Goal: Entertainment & Leisure: Consume media (video, audio)

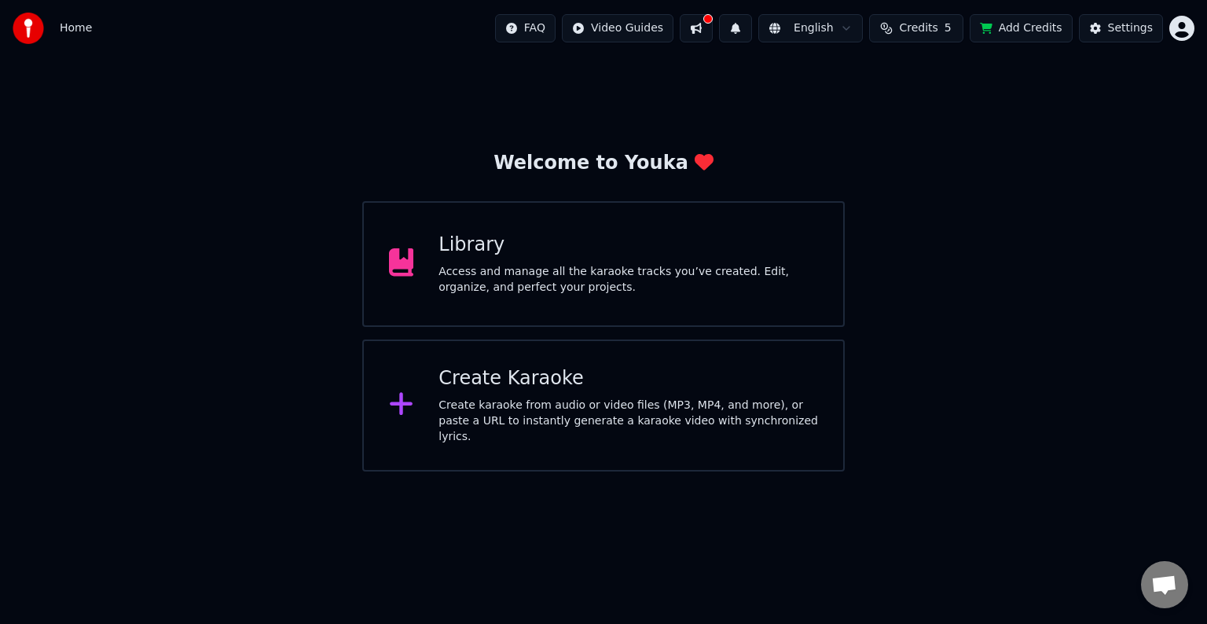
click at [672, 288] on div "Access and manage all the karaoke tracks you’ve created. Edit, organize, and pe…" at bounding box center [627, 279] width 379 height 31
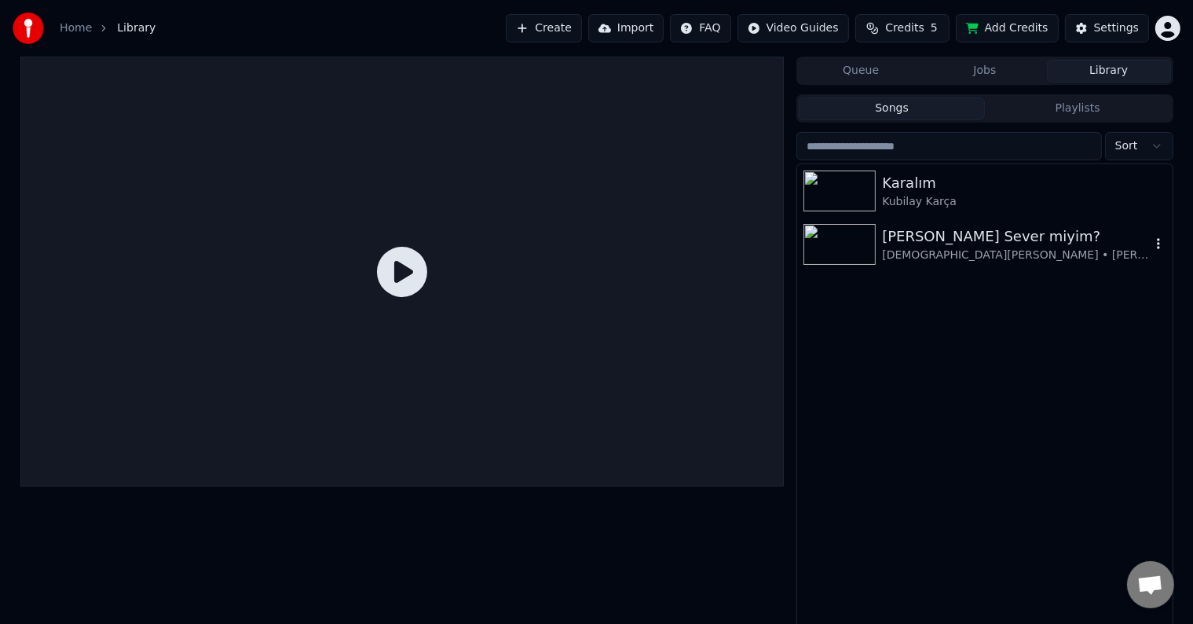
click at [856, 243] on img at bounding box center [840, 244] width 72 height 41
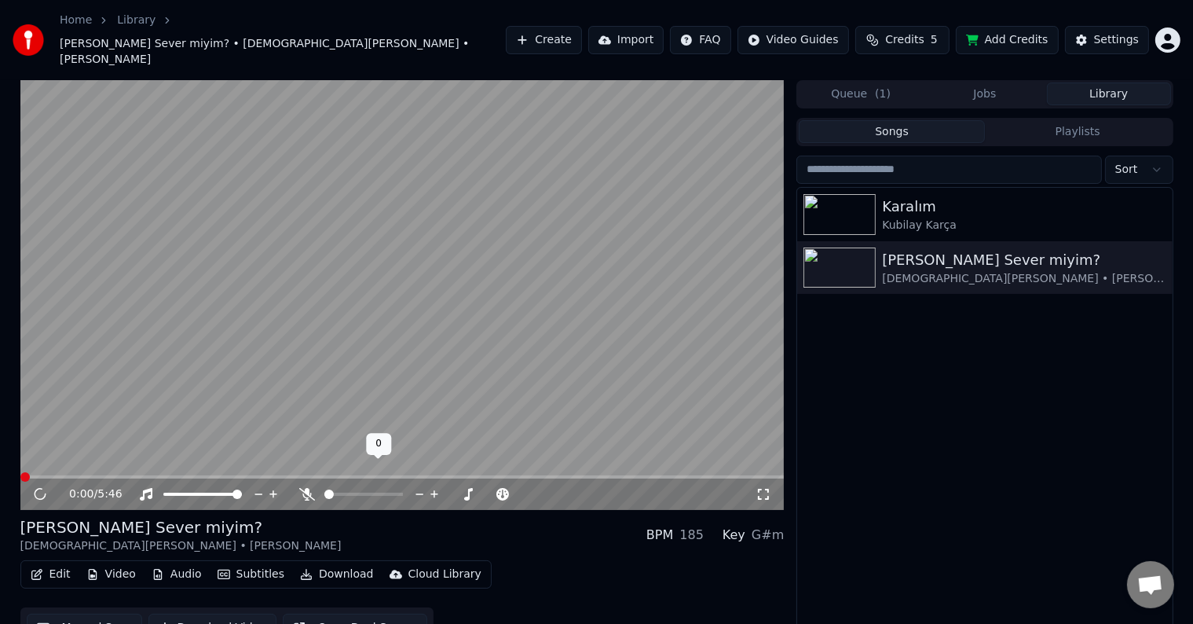
drag, startPoint x: 335, startPoint y: 474, endPoint x: 350, endPoint y: 472, distance: 15.8
click at [350, 486] on div at bounding box center [378, 494] width 126 height 16
drag, startPoint x: 359, startPoint y: 471, endPoint x: 367, endPoint y: 470, distance: 8.0
click at [367, 486] on div at bounding box center [378, 494] width 126 height 16
click at [367, 493] on span at bounding box center [363, 494] width 79 height 3
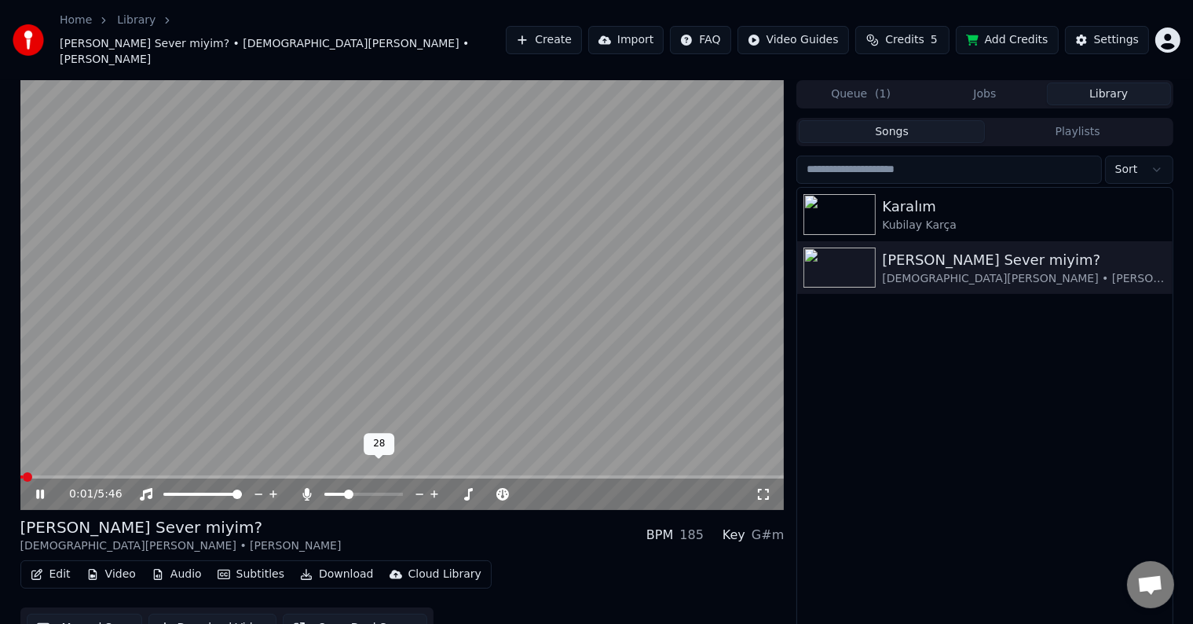
click at [344, 489] on span at bounding box center [348, 493] width 9 height 9
click at [438, 493] on span at bounding box center [398, 494] width 79 height 3
drag, startPoint x: 214, startPoint y: 472, endPoint x: 151, endPoint y: 474, distance: 62.9
click at [151, 486] on div at bounding box center [209, 494] width 142 height 16
click at [163, 489] on span at bounding box center [167, 493] width 9 height 9
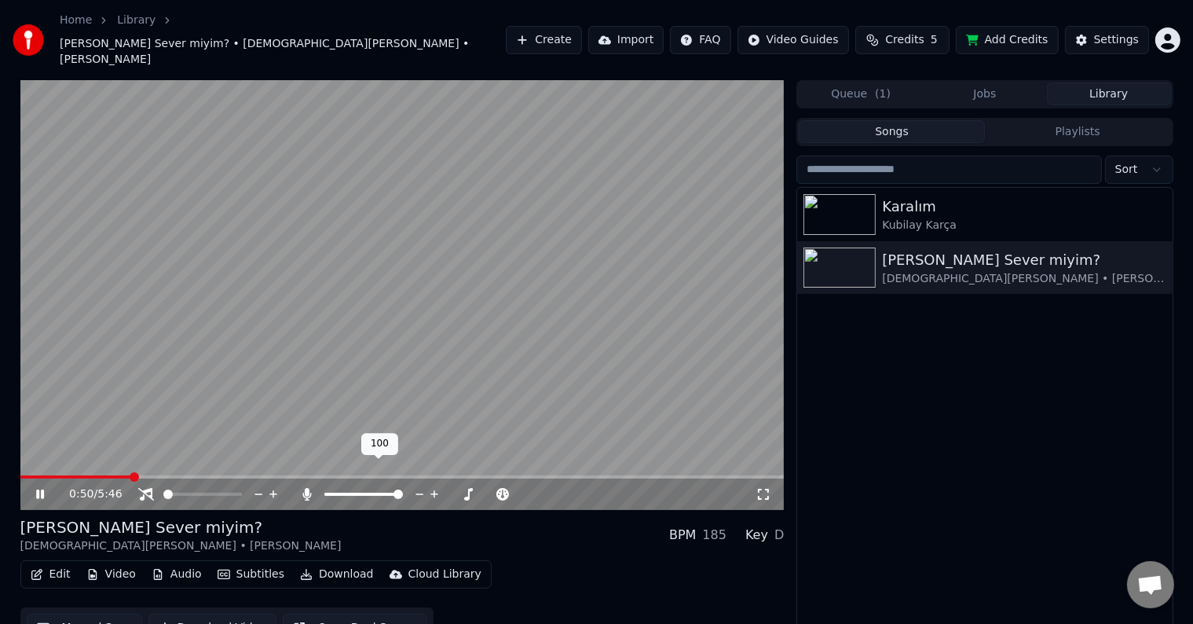
click at [403, 493] on span at bounding box center [363, 494] width 79 height 3
click at [691, 371] on video at bounding box center [402, 295] width 764 height 430
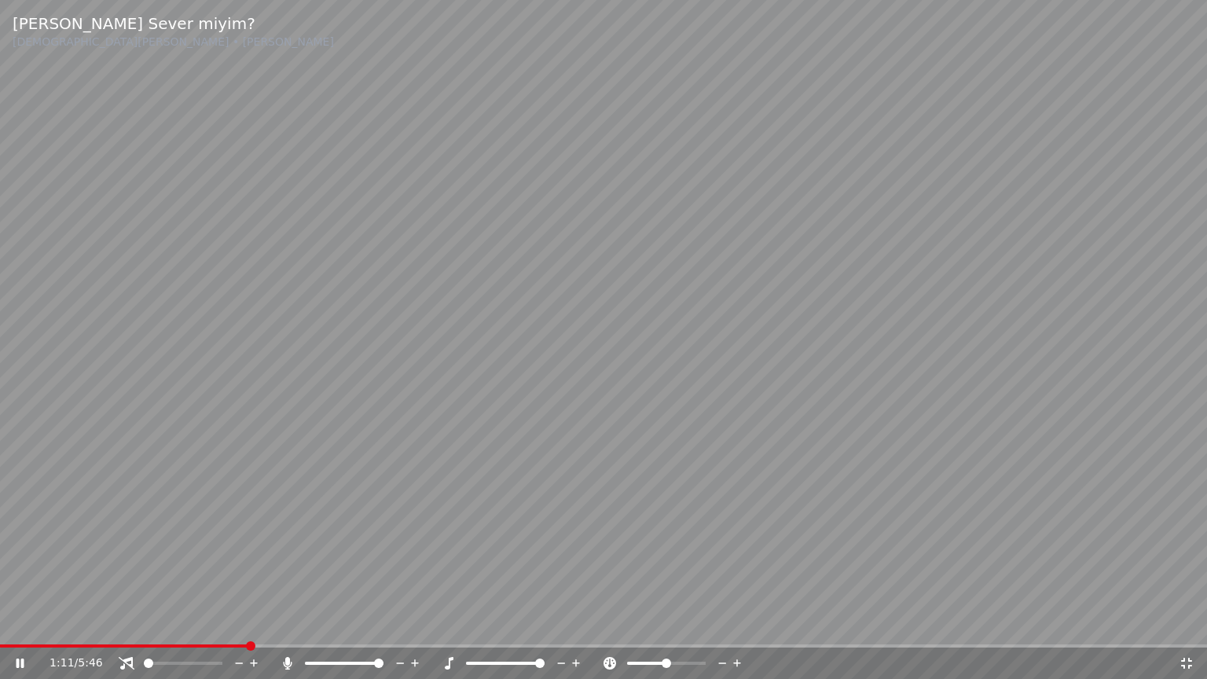
click at [144, 623] on span at bounding box center [148, 662] width 9 height 9
click at [544, 623] on span at bounding box center [539, 662] width 9 height 9
click at [630, 412] on video at bounding box center [603, 339] width 1207 height 679
click at [594, 401] on video at bounding box center [603, 339] width 1207 height 679
click at [735, 623] on icon at bounding box center [737, 663] width 15 height 16
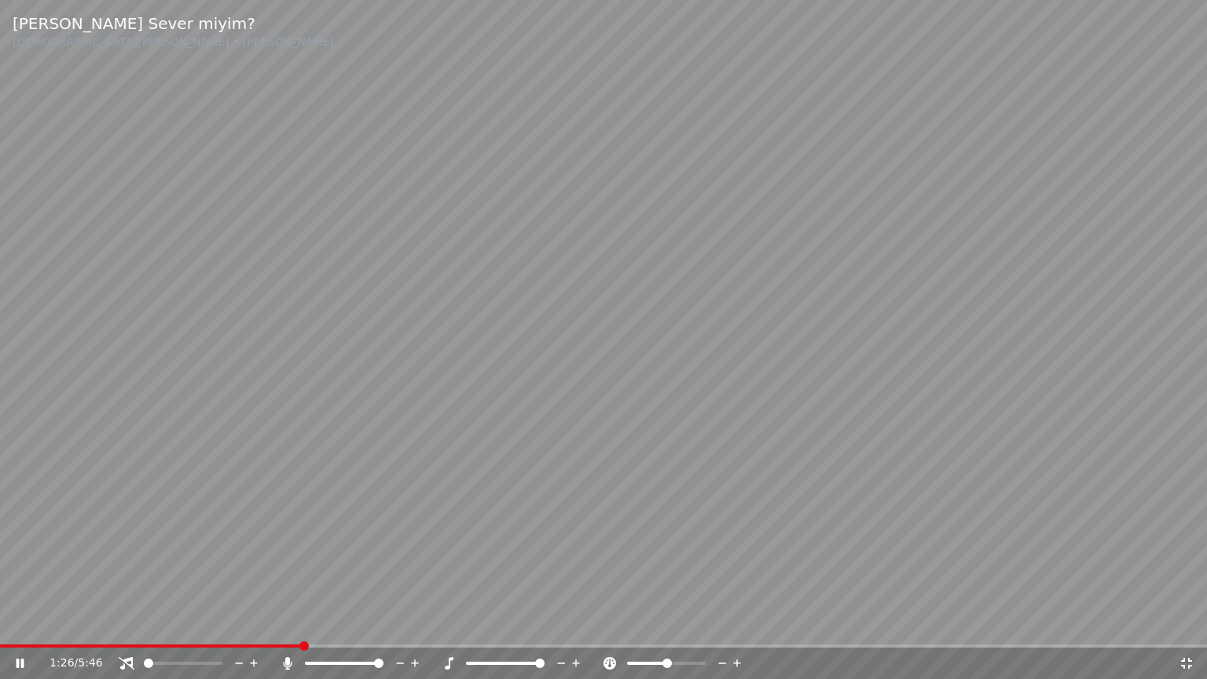
click at [666, 623] on span at bounding box center [666, 662] width 9 height 9
click at [726, 623] on icon at bounding box center [722, 663] width 15 height 16
click at [738, 623] on icon at bounding box center [737, 663] width 15 height 16
click at [222, 623] on span at bounding box center [183, 663] width 79 height 3
click at [273, 623] on video at bounding box center [603, 339] width 1207 height 679
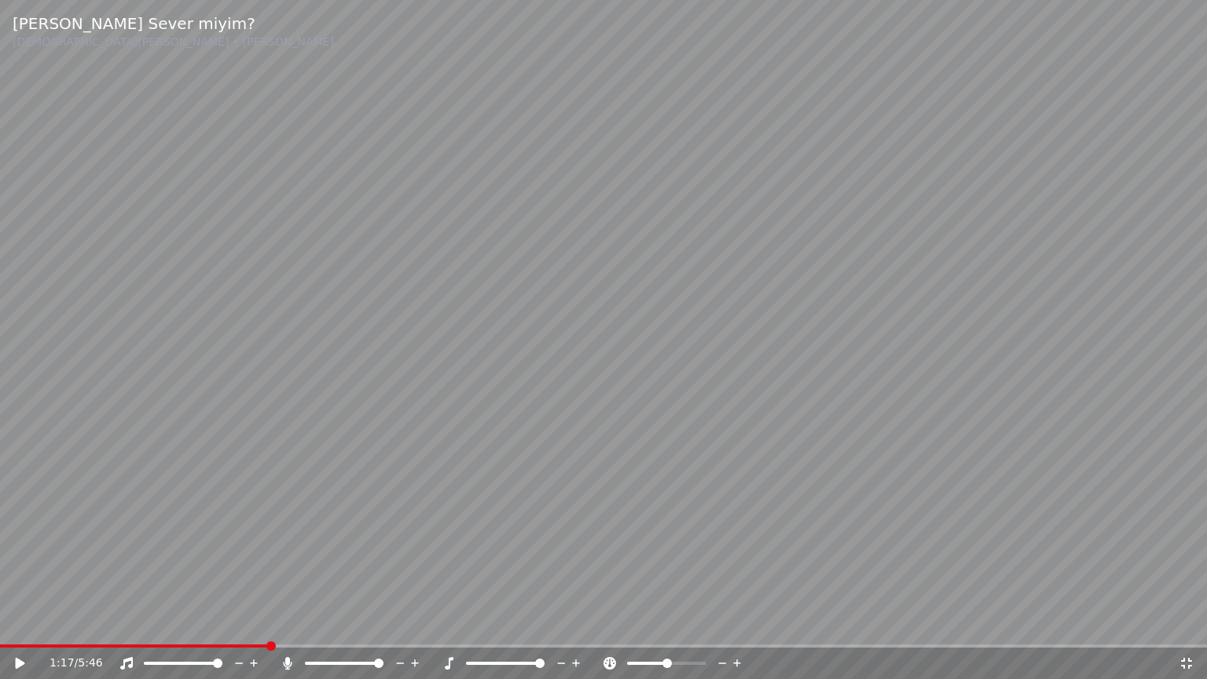
click at [268, 623] on span at bounding box center [134, 645] width 268 height 3
click at [280, 593] on video at bounding box center [603, 339] width 1207 height 679
drag, startPoint x: 511, startPoint y: 660, endPoint x: 490, endPoint y: 659, distance: 20.4
click at [490, 623] on div at bounding box center [519, 663] width 126 height 16
click at [518, 623] on div at bounding box center [519, 663] width 126 height 16
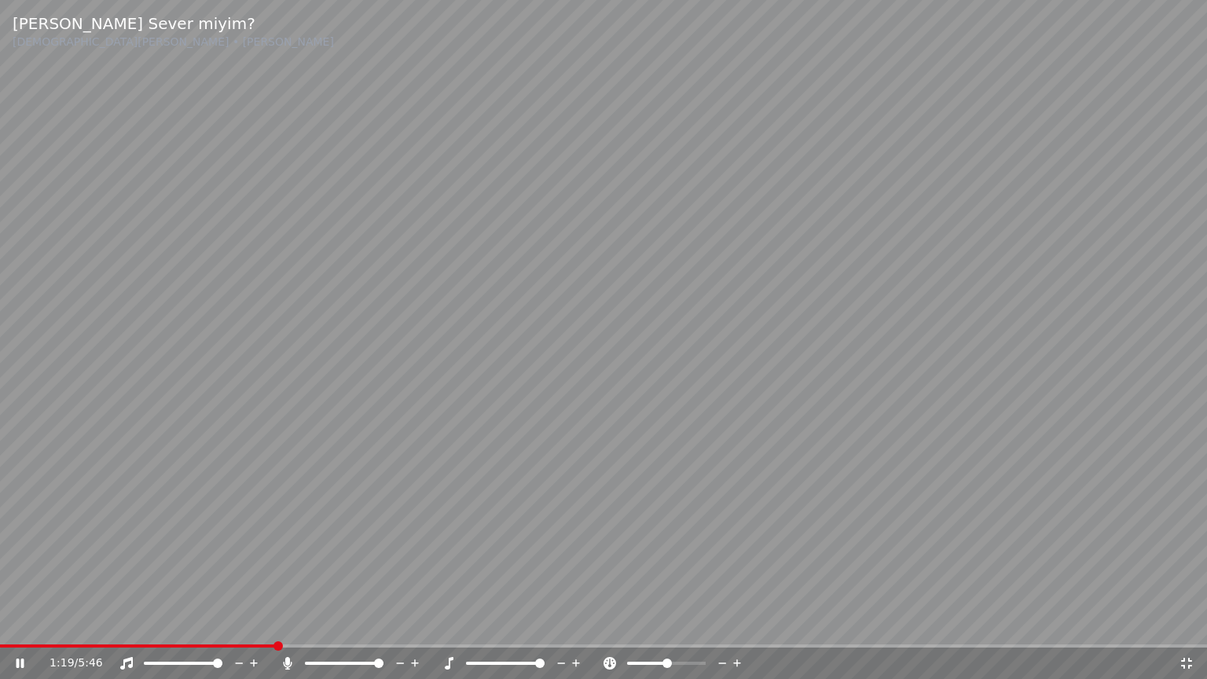
click at [520, 623] on span at bounding box center [505, 663] width 79 height 3
click at [148, 623] on span at bounding box center [152, 662] width 9 height 9
click at [250, 623] on span at bounding box center [149, 645] width 298 height 3
click at [506, 623] on span at bounding box center [603, 645] width 1207 height 3
click at [550, 623] on video at bounding box center [603, 339] width 1207 height 679
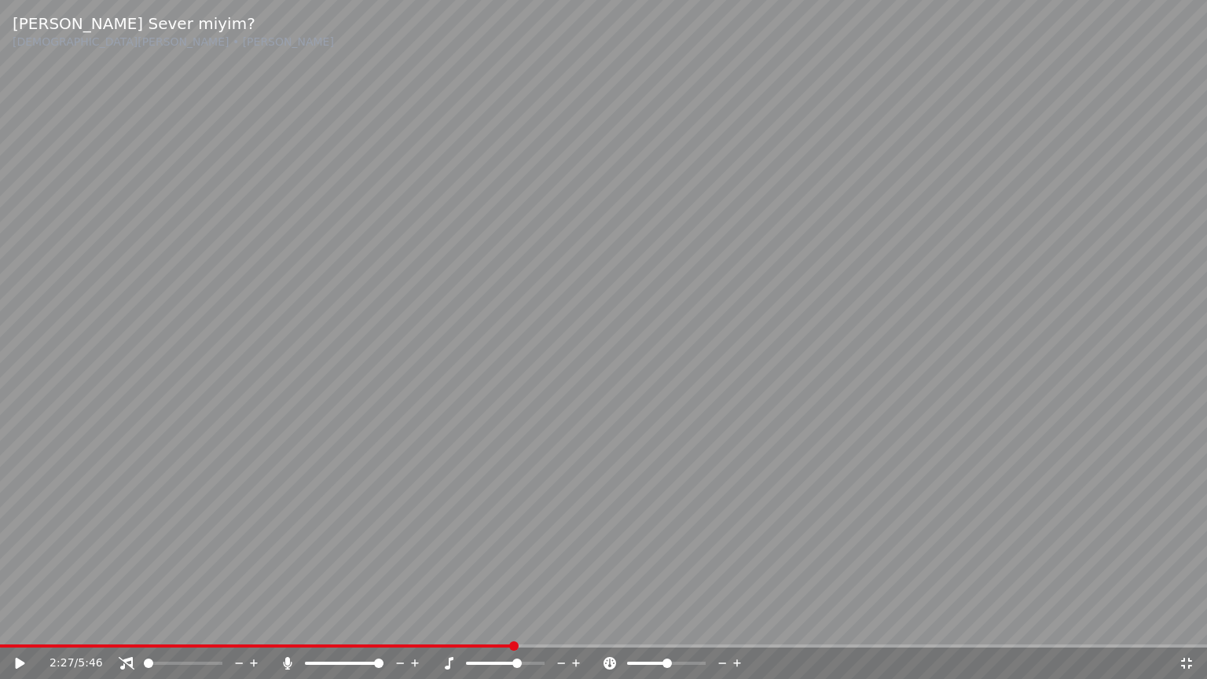
click at [575, 623] on div "2:27 / 5:46" at bounding box center [603, 662] width 1207 height 31
click at [583, 623] on span at bounding box center [603, 645] width 1207 height 3
click at [572, 616] on video at bounding box center [603, 339] width 1207 height 679
click at [466, 623] on span at bounding box center [466, 663] width 0 height 3
click at [466, 623] on span at bounding box center [505, 663] width 79 height 3
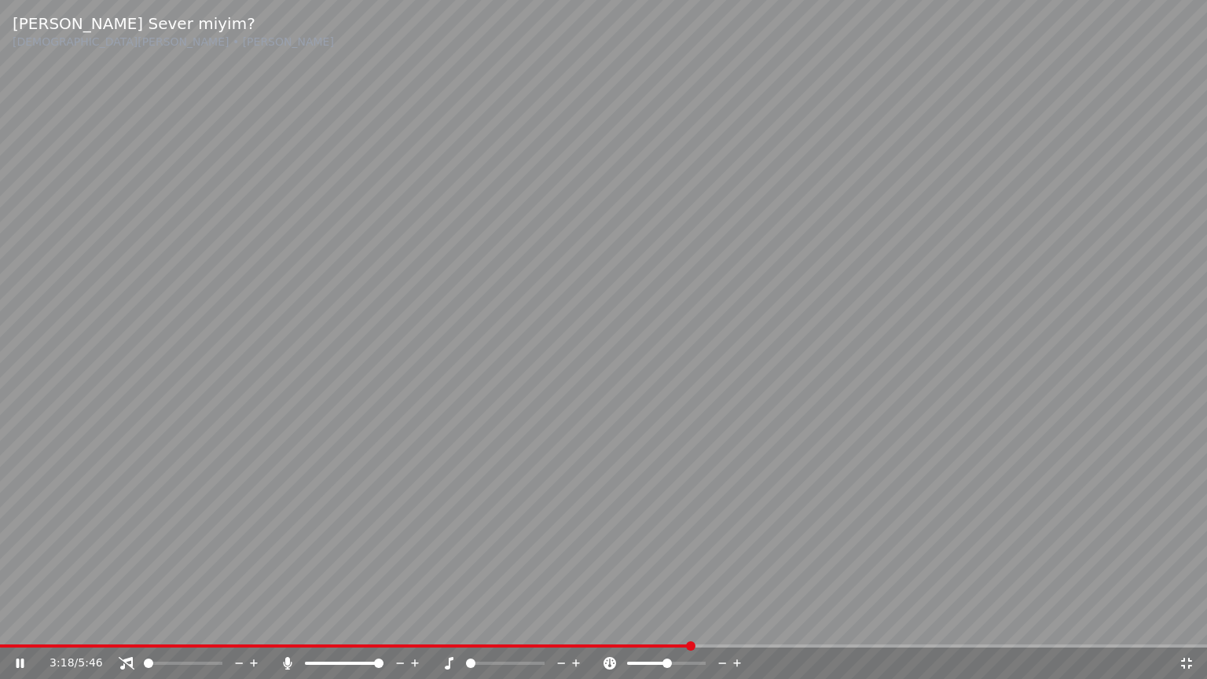
click at [666, 623] on span at bounding box center [345, 645] width 691 height 3
click at [874, 623] on span at bounding box center [603, 645] width 1207 height 3
click at [858, 623] on span at bounding box center [438, 645] width 877 height 3
click at [841, 623] on span at bounding box center [421, 645] width 842 height 3
drag, startPoint x: 481, startPoint y: 665, endPoint x: 533, endPoint y: 668, distance: 52.7
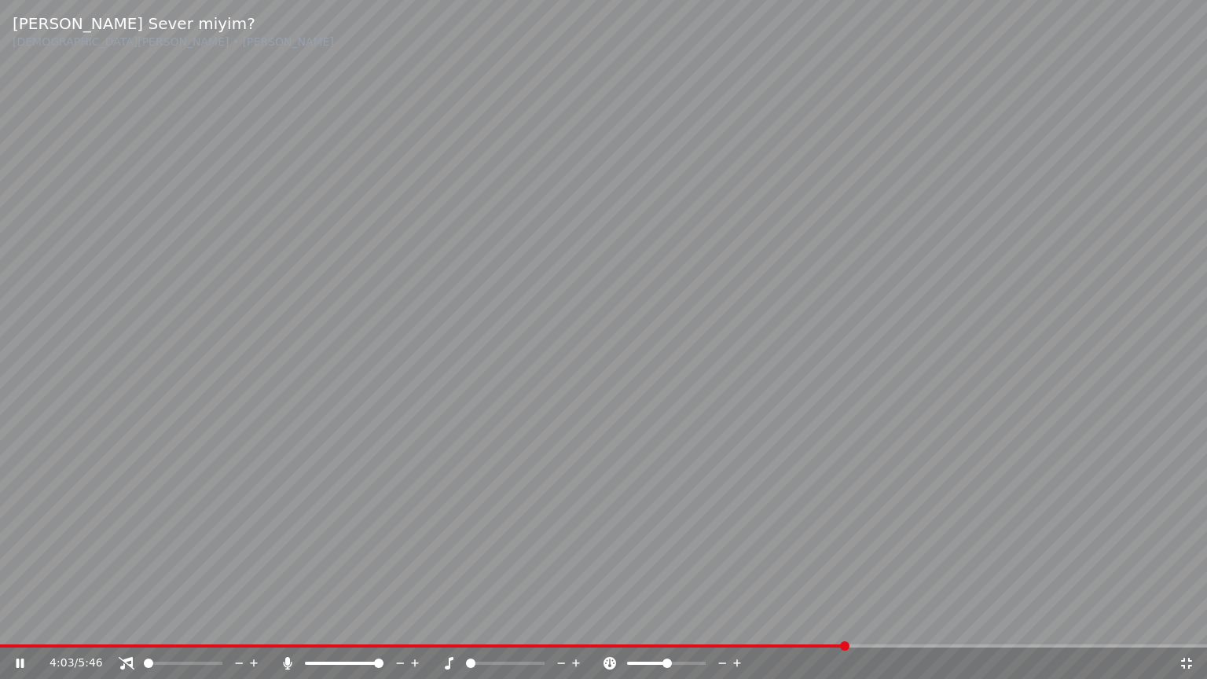
click at [541, 623] on div at bounding box center [519, 663] width 126 height 16
click at [528, 623] on div at bounding box center [519, 663] width 126 height 16
click at [544, 623] on span at bounding box center [505, 663] width 79 height 3
click at [543, 623] on span at bounding box center [505, 663] width 79 height 3
click at [184, 623] on span at bounding box center [183, 663] width 79 height 3
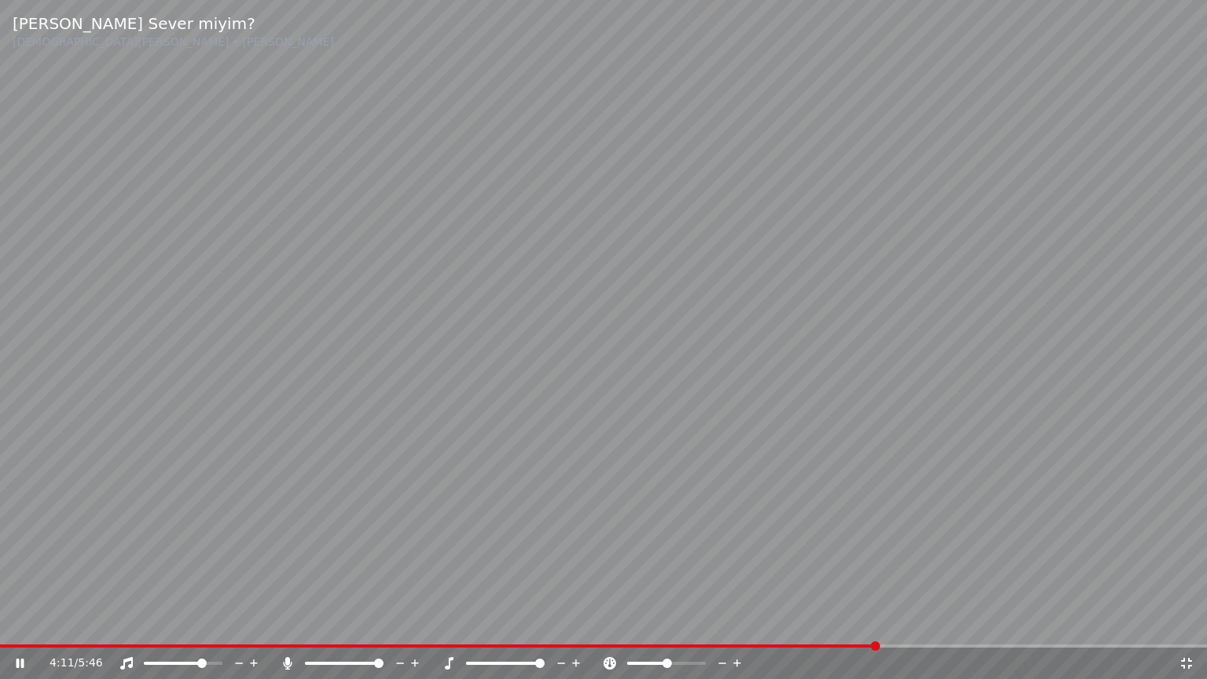
click at [207, 623] on span at bounding box center [201, 662] width 9 height 9
click at [200, 623] on span at bounding box center [202, 662] width 9 height 9
drag, startPoint x: 189, startPoint y: 666, endPoint x: 179, endPoint y: 667, distance: 10.2
click at [179, 623] on div at bounding box center [197, 663] width 126 height 16
click at [193, 623] on span at bounding box center [197, 662] width 9 height 9
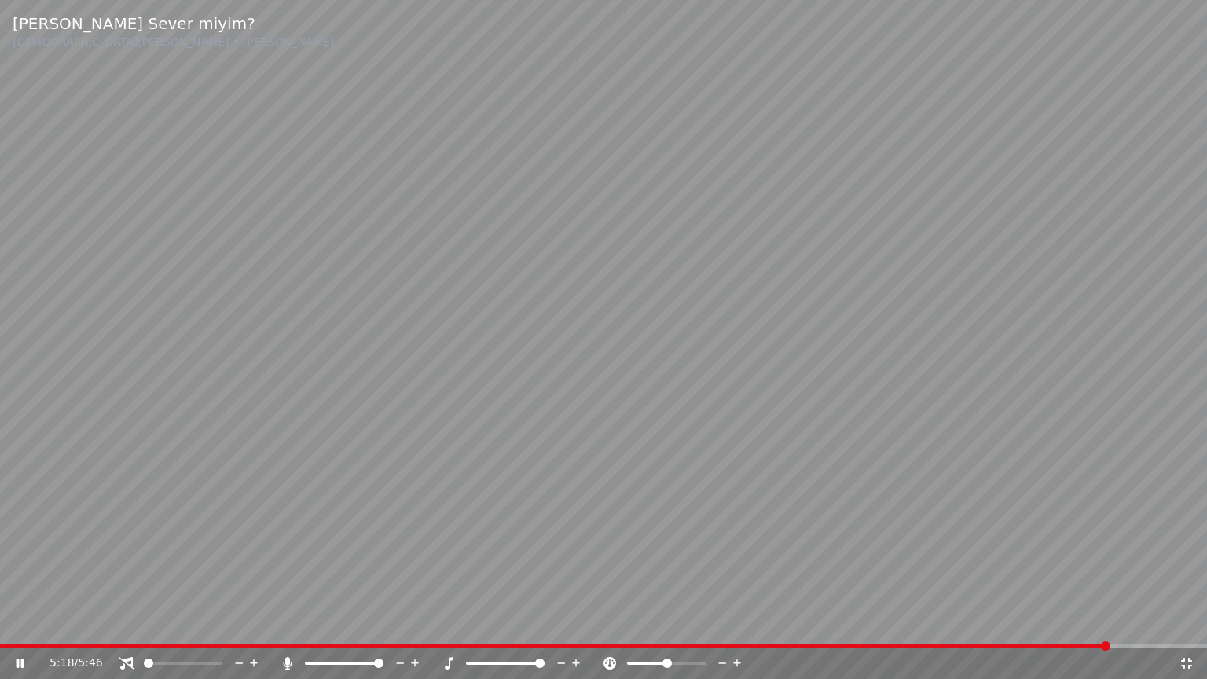
click at [1046, 623] on div "5:18 / 5:46" at bounding box center [603, 662] width 1207 height 31
click at [1043, 623] on div "5:18 / 5:46" at bounding box center [603, 662] width 1207 height 31
click at [1037, 623] on span at bounding box center [518, 645] width 1037 height 3
click at [1039, 623] on span at bounding box center [1036, 645] width 9 height 9
click at [1032, 623] on span at bounding box center [521, 645] width 1042 height 3
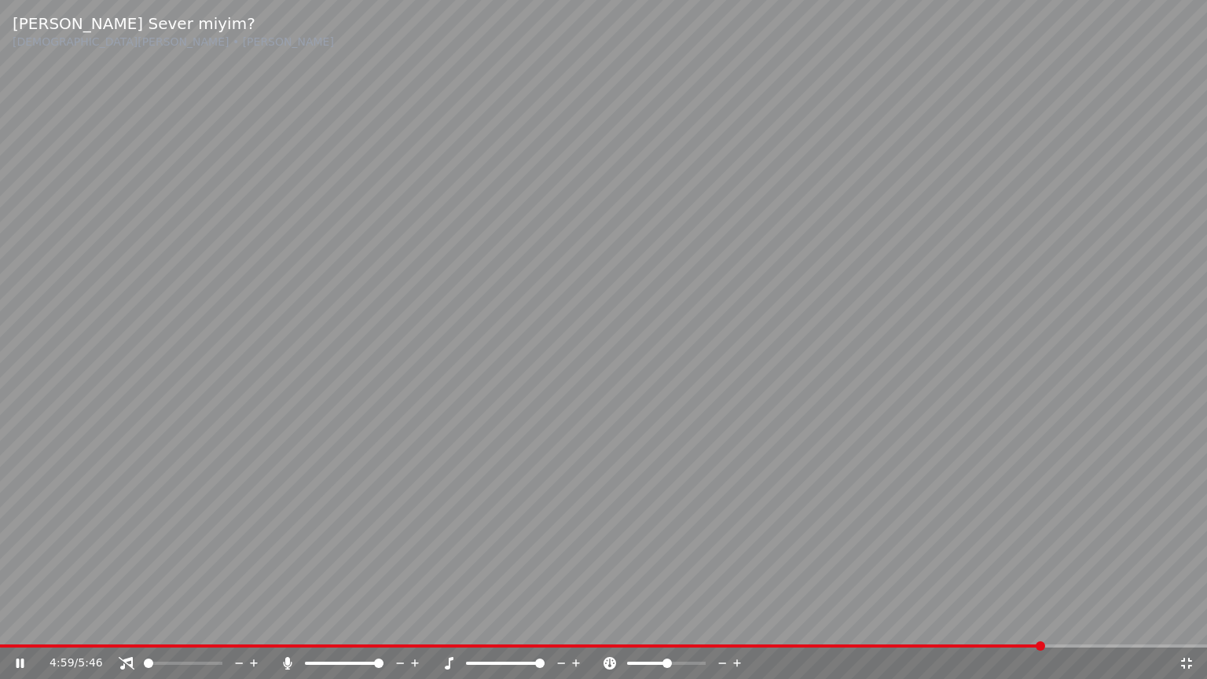
click at [463, 623] on div at bounding box center [519, 663] width 126 height 16
click at [704, 623] on div "5:45 / 5:46" at bounding box center [603, 662] width 1207 height 31
click at [699, 623] on video at bounding box center [603, 339] width 1207 height 679
click at [689, 623] on span at bounding box center [603, 645] width 1206 height 3
click at [689, 601] on video at bounding box center [603, 339] width 1207 height 679
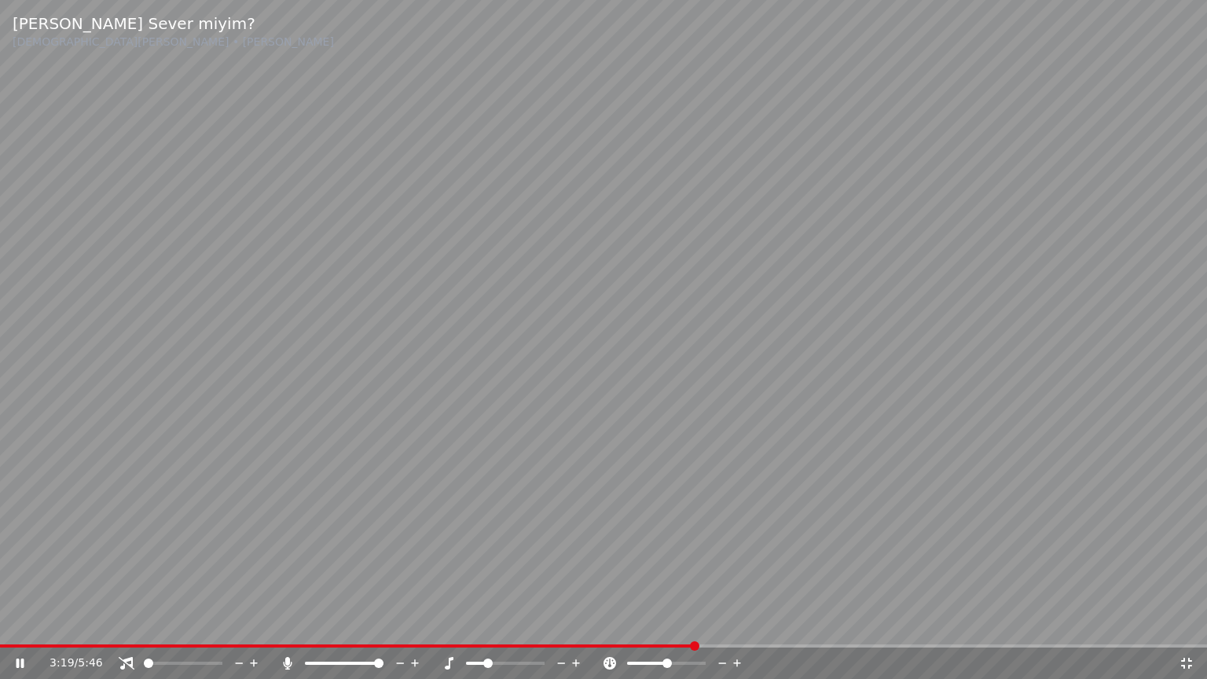
click at [666, 623] on span at bounding box center [347, 645] width 695 height 3
click at [647, 623] on span at bounding box center [335, 645] width 670 height 3
click at [500, 623] on span at bounding box center [505, 663] width 79 height 3
click at [572, 623] on icon at bounding box center [576, 663] width 15 height 16
click at [341, 623] on span at bounding box center [341, 662] width 9 height 9
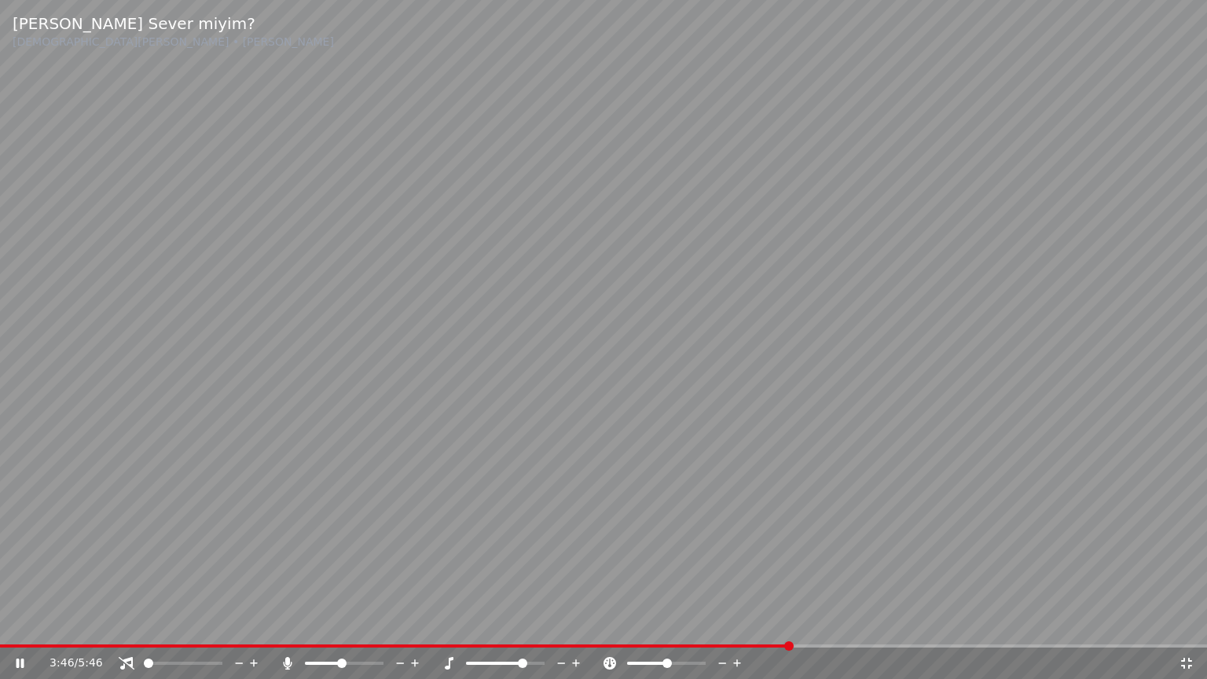
click at [524, 623] on span at bounding box center [505, 663] width 79 height 3
click at [849, 623] on span at bounding box center [603, 645] width 1207 height 3
click at [905, 623] on div "4:05 / 5:46" at bounding box center [603, 662] width 1207 height 31
click at [910, 623] on span at bounding box center [603, 645] width 1207 height 3
click at [263, 623] on span at bounding box center [457, 645] width 914 height 3
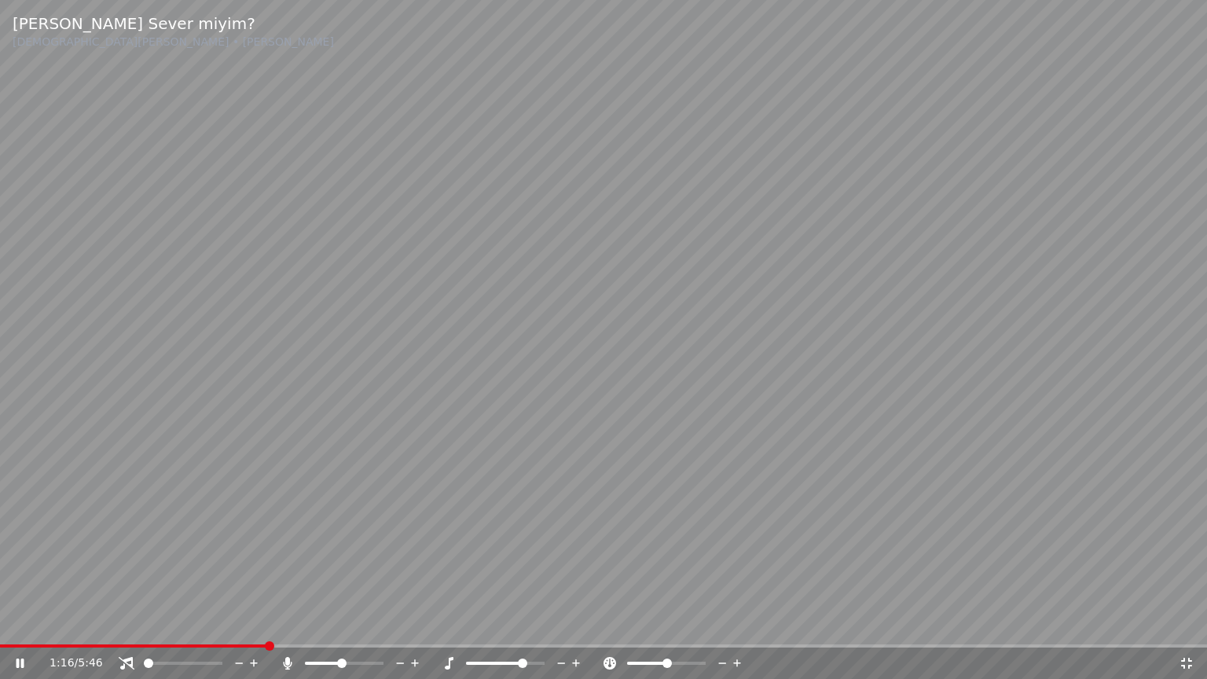
click at [264, 623] on span at bounding box center [133, 645] width 267 height 3
click at [261, 623] on span at bounding box center [132, 645] width 265 height 3
click at [1181, 623] on icon at bounding box center [1186, 663] width 16 height 13
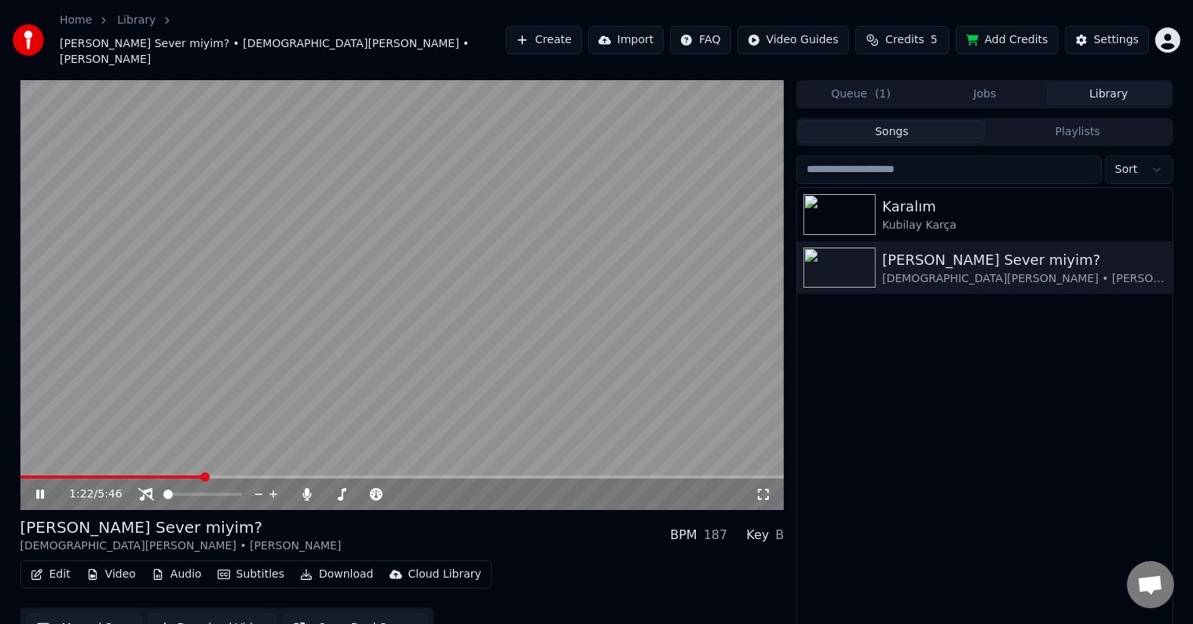
click at [766, 488] on icon at bounding box center [764, 494] width 16 height 13
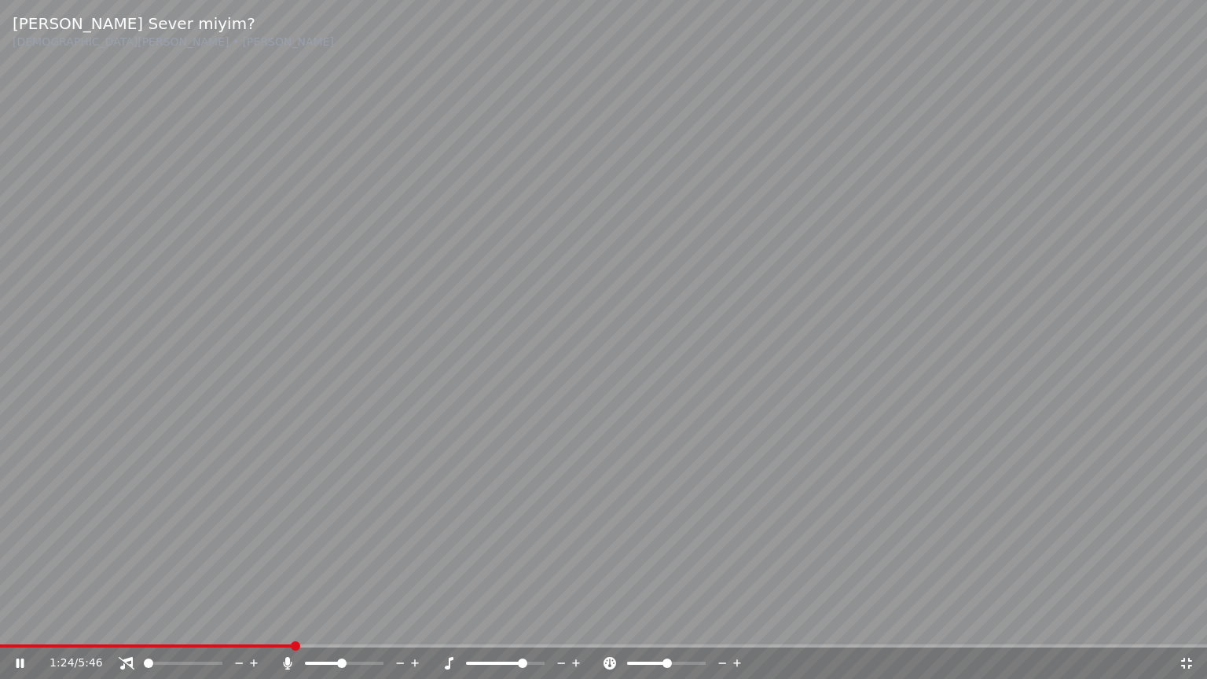
click at [527, 623] on span at bounding box center [522, 662] width 9 height 9
click at [287, 623] on span at bounding box center [148, 645] width 296 height 3
click at [273, 623] on span at bounding box center [137, 645] width 275 height 3
click at [267, 623] on span at bounding box center [134, 645] width 268 height 3
click at [535, 623] on span at bounding box center [539, 662] width 9 height 9
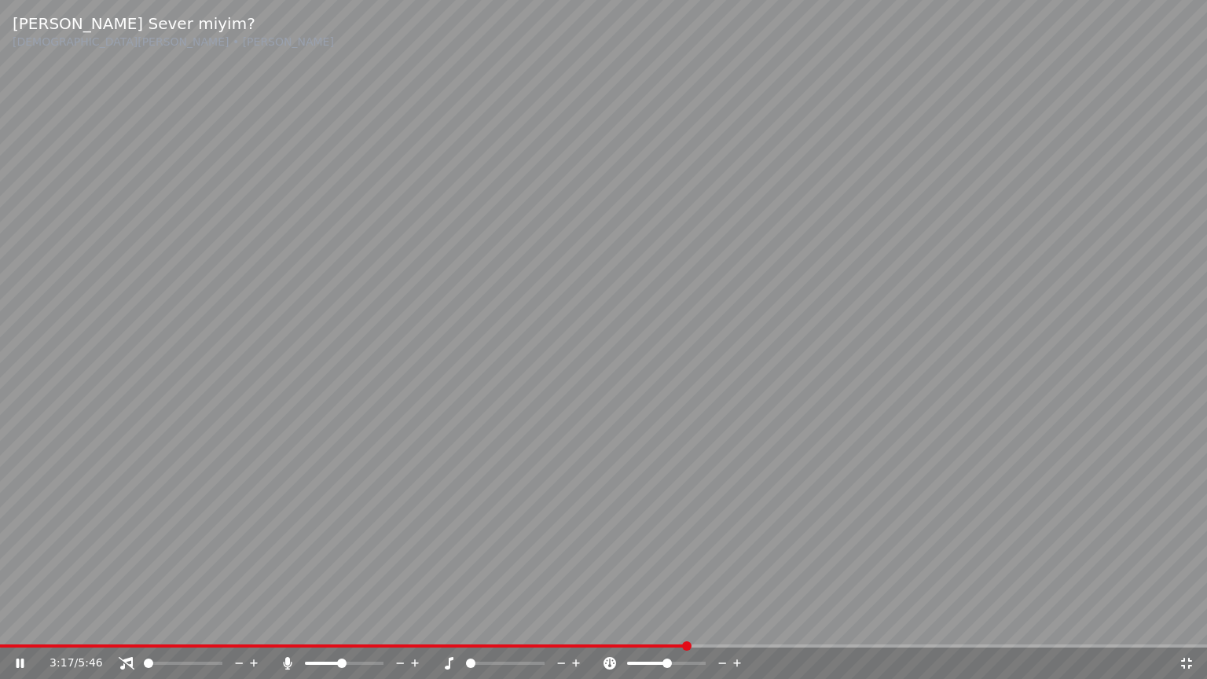
click at [574, 623] on icon at bounding box center [576, 663] width 15 height 16
click at [669, 623] on video at bounding box center [603, 339] width 1207 height 679
click at [668, 623] on video at bounding box center [603, 339] width 1207 height 679
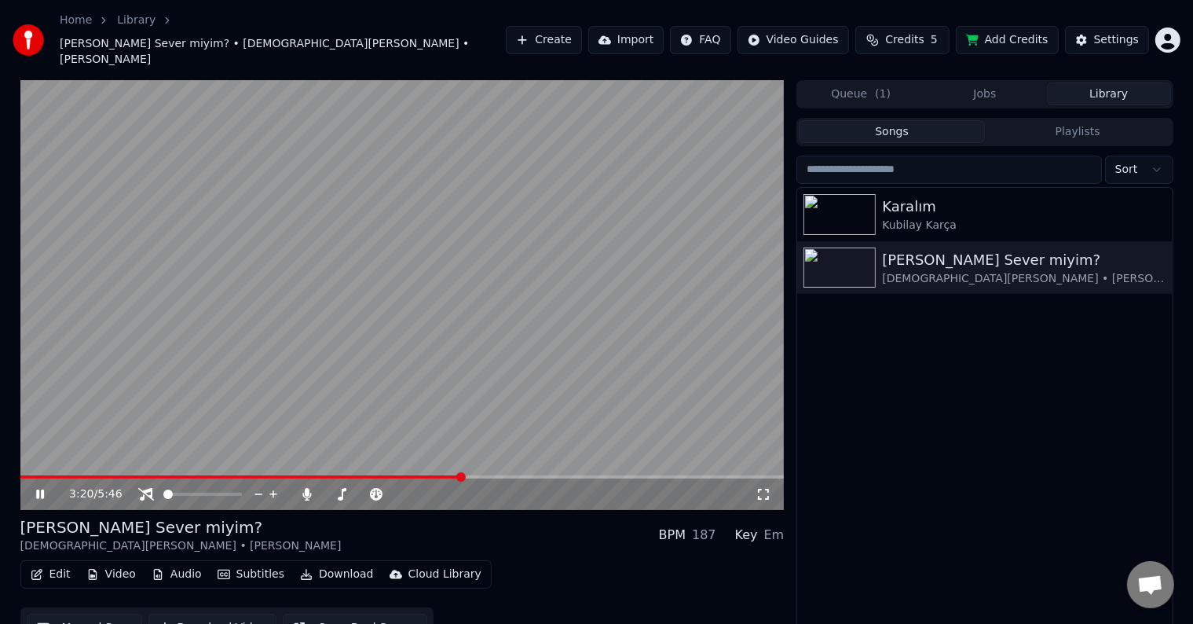
click at [762, 488] on icon at bounding box center [764, 494] width 16 height 13
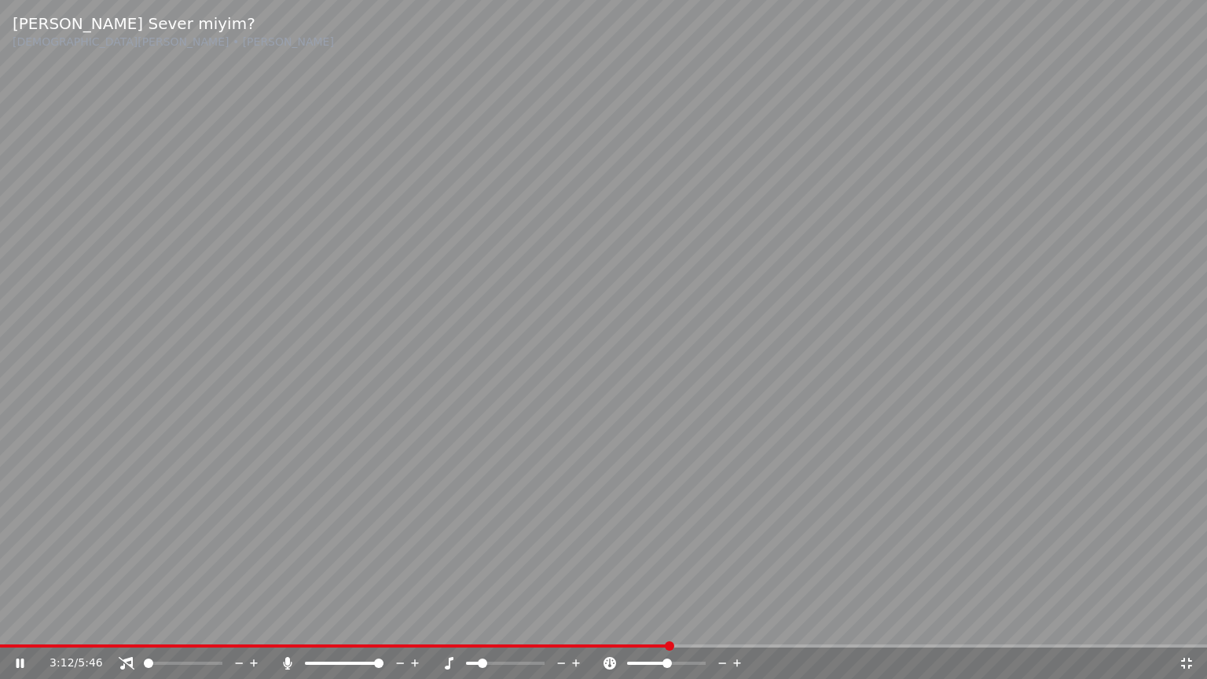
click at [383, 623] on span at bounding box center [344, 663] width 79 height 3
click at [573, 623] on icon at bounding box center [576, 663] width 15 height 16
click at [1188, 623] on icon at bounding box center [1186, 663] width 11 height 11
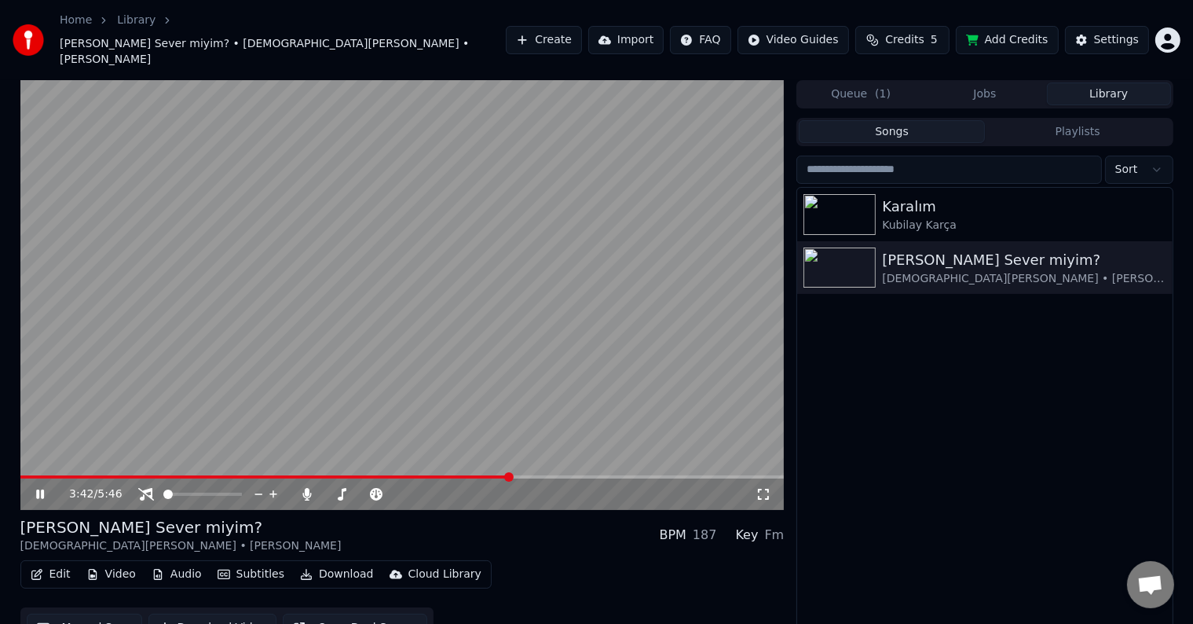
click at [767, 489] on icon at bounding box center [763, 494] width 11 height 11
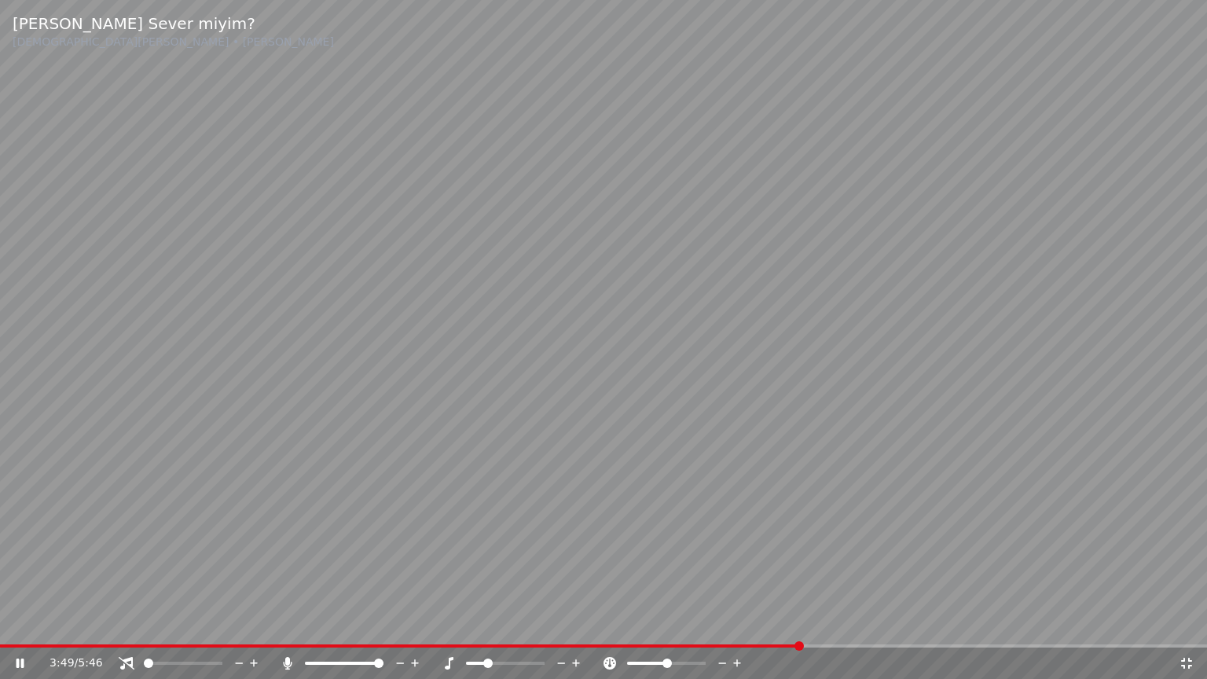
click at [751, 623] on video at bounding box center [603, 339] width 1207 height 679
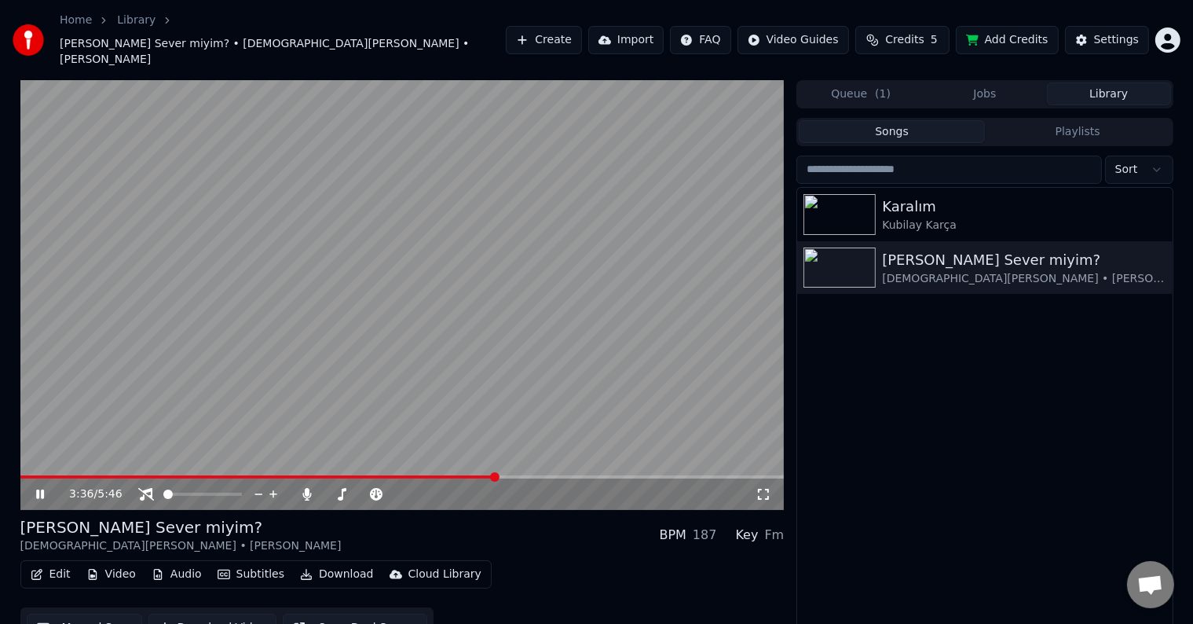
click at [497, 475] on span at bounding box center [258, 476] width 476 height 3
click at [604, 475] on span at bounding box center [402, 476] width 764 height 3
click at [401, 493] on span at bounding box center [398, 494] width 79 height 3
click at [414, 493] on span at bounding box center [398, 494] width 79 height 3
click at [467, 486] on icon at bounding box center [469, 494] width 15 height 16
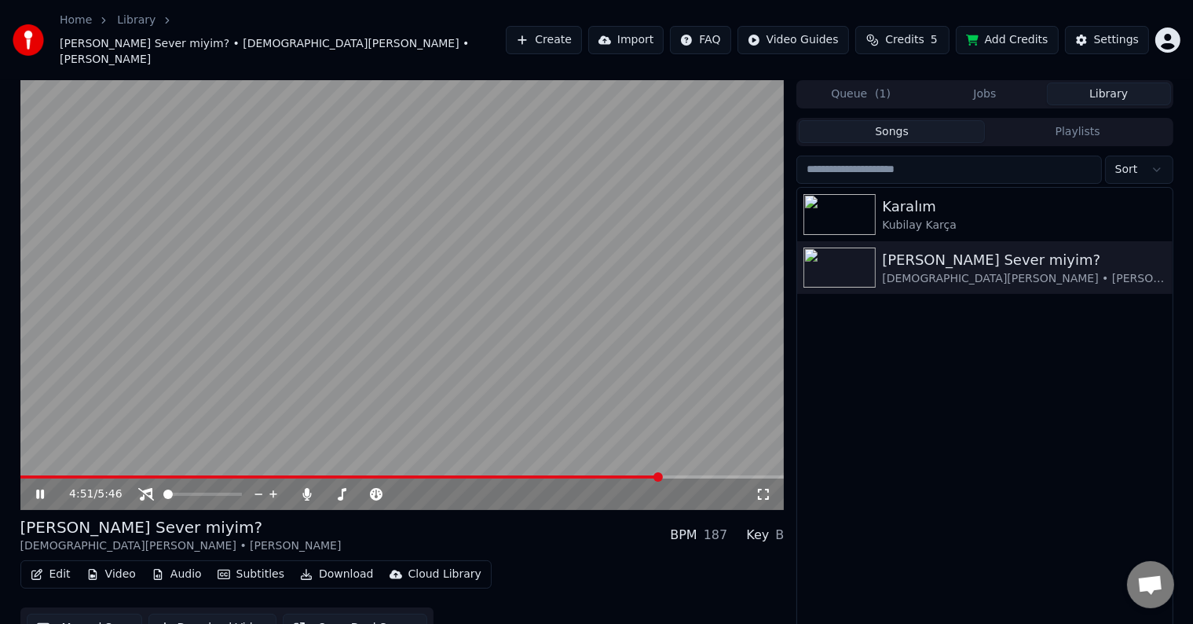
click at [662, 475] on span at bounding box center [341, 476] width 642 height 3
click at [471, 486] on icon at bounding box center [469, 494] width 15 height 16
click at [438, 493] on span at bounding box center [398, 494] width 79 height 3
click at [412, 493] on span at bounding box center [385, 494] width 53 height 3
click at [360, 449] on video at bounding box center [402, 295] width 764 height 430
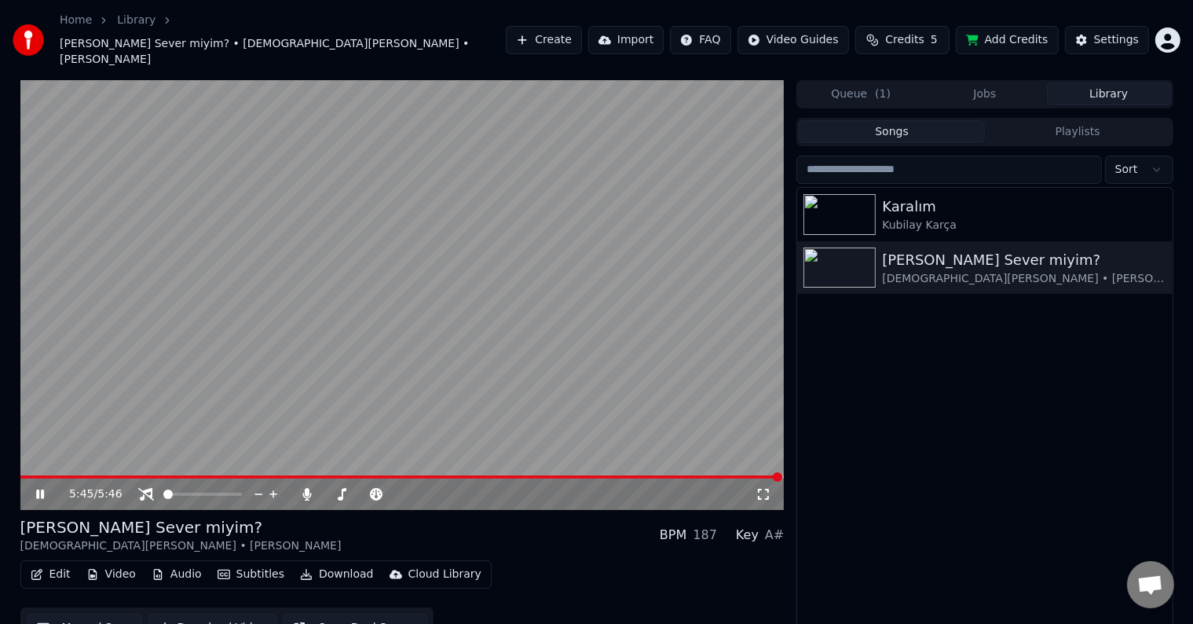
click at [362, 451] on video at bounding box center [402, 295] width 764 height 430
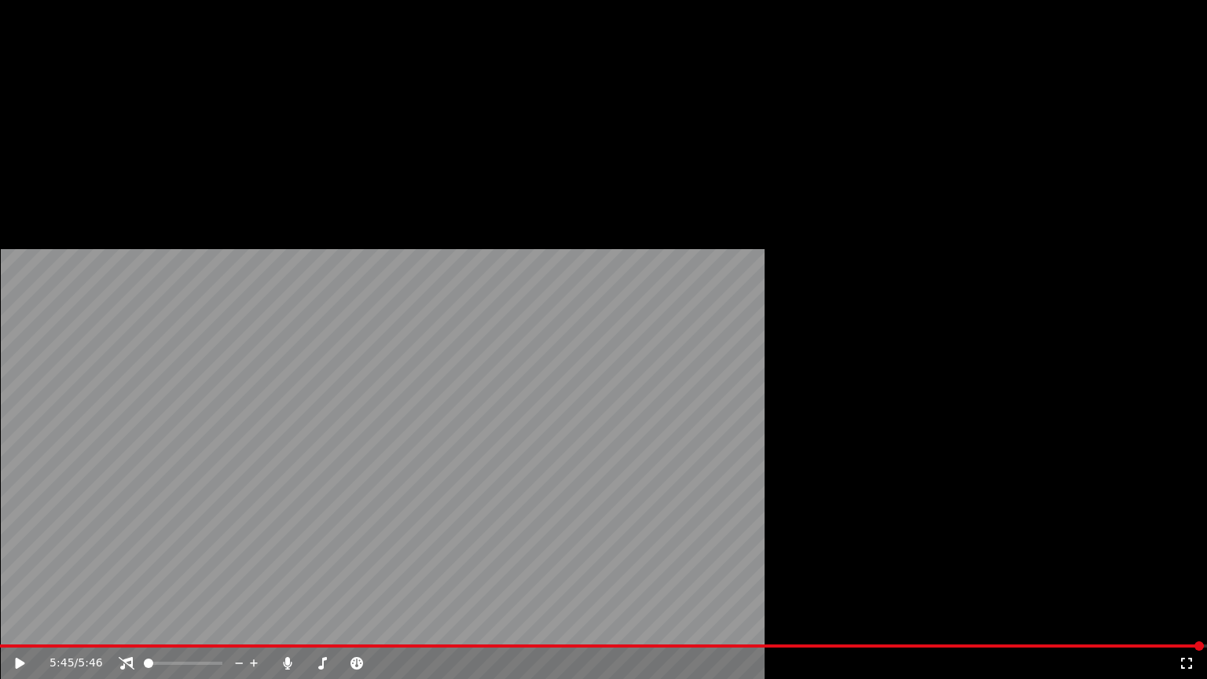
click at [365, 471] on video at bounding box center [603, 339] width 1207 height 679
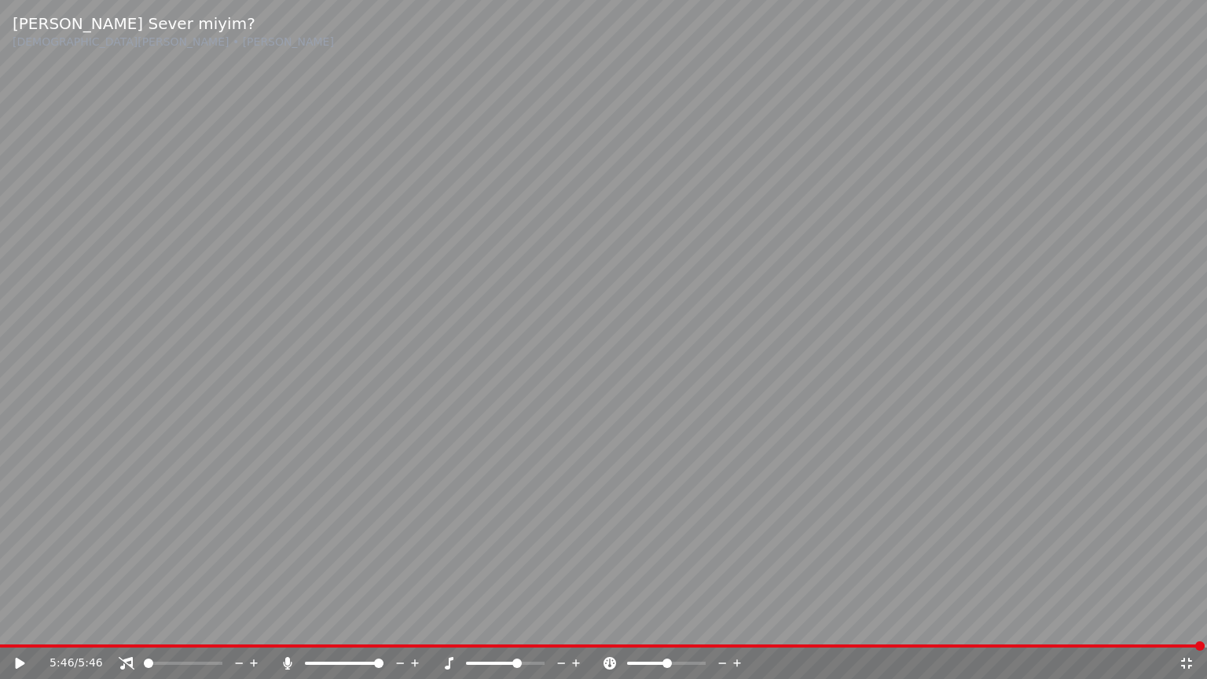
click at [284, 623] on video at bounding box center [603, 339] width 1207 height 679
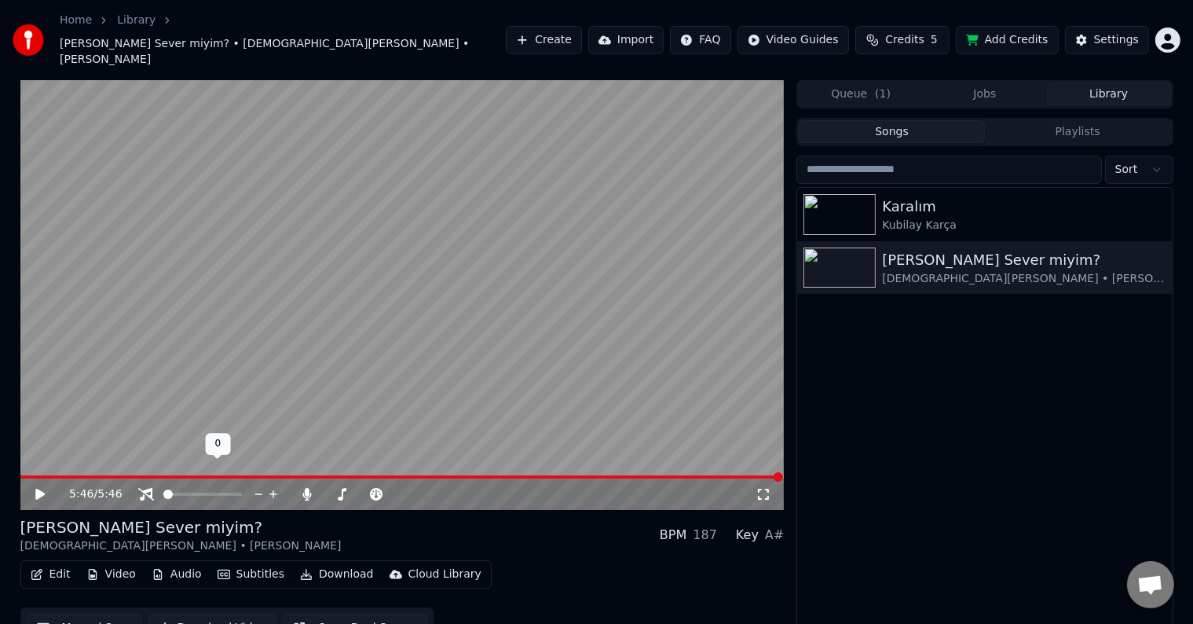
click at [209, 406] on video at bounding box center [402, 295] width 764 height 430
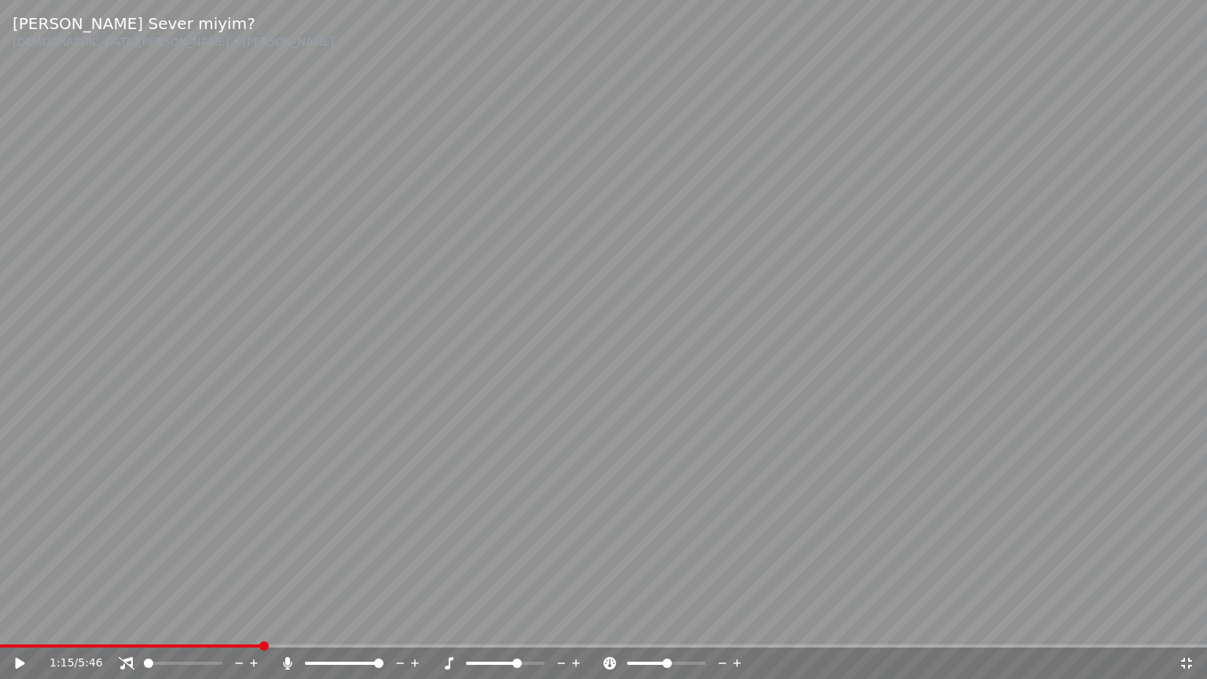
click at [261, 623] on span at bounding box center [130, 645] width 261 height 3
click at [314, 522] on video at bounding box center [603, 339] width 1207 height 679
click at [1195, 623] on div "1:24 / 5:46" at bounding box center [603, 662] width 1207 height 31
click at [1186, 623] on icon at bounding box center [1186, 663] width 16 height 13
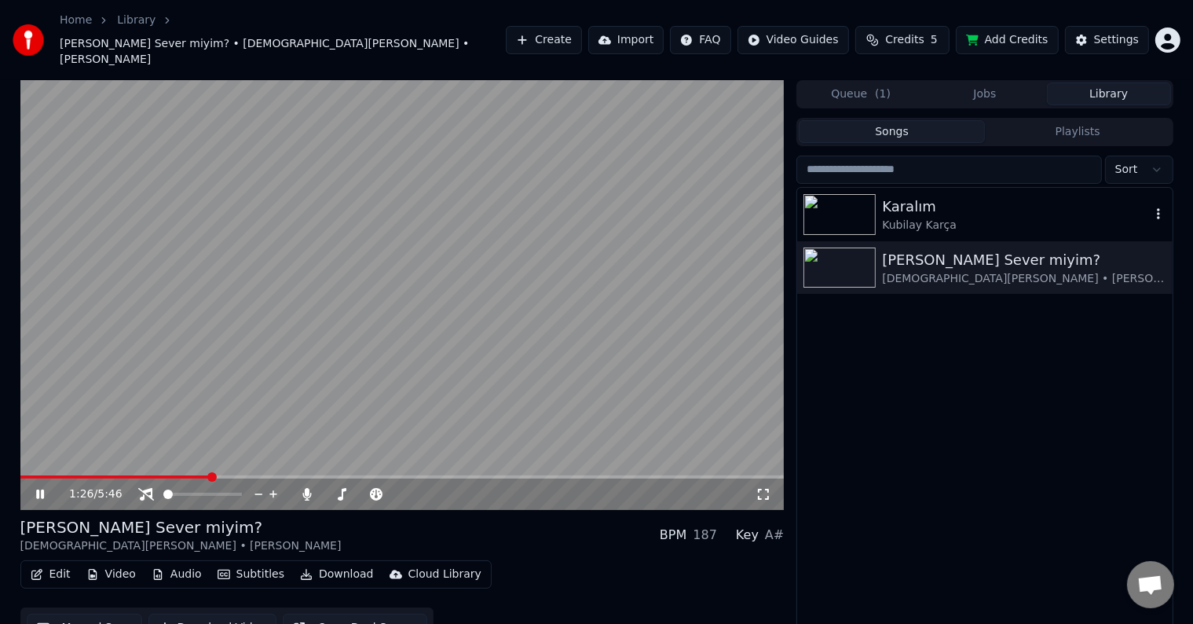
click at [842, 194] on img at bounding box center [840, 214] width 72 height 41
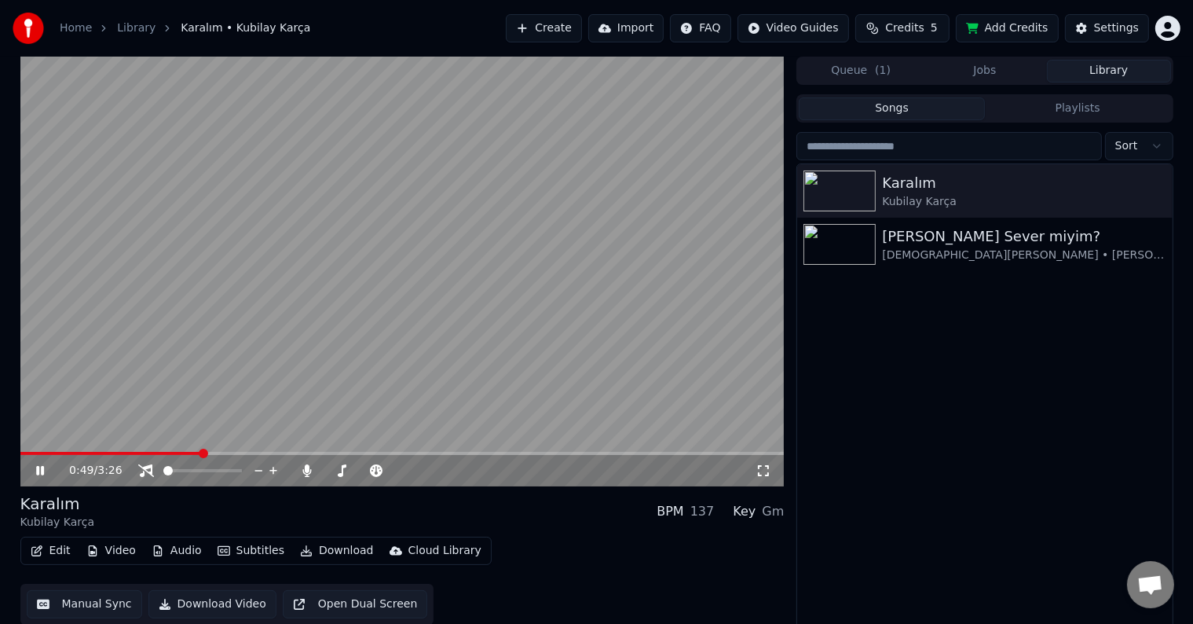
click at [200, 452] on span at bounding box center [402, 453] width 764 height 3
click at [432, 475] on span at bounding box center [427, 470] width 9 height 9
click at [767, 469] on icon at bounding box center [764, 470] width 16 height 13
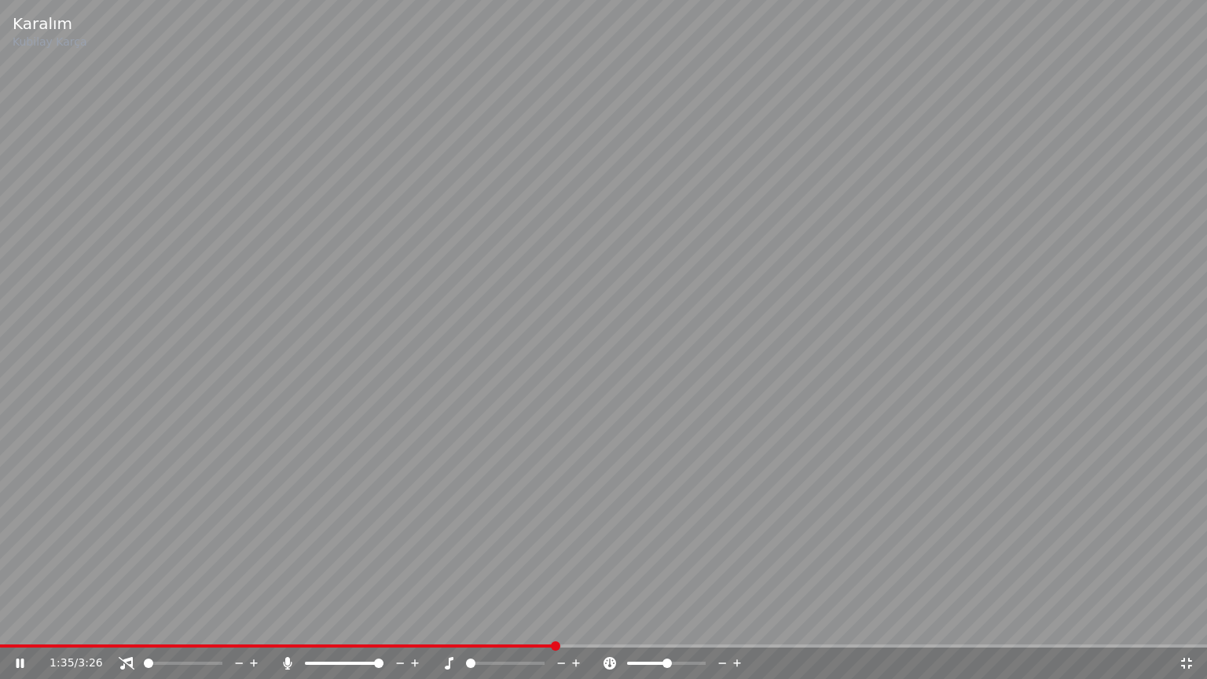
click at [466, 623] on span at bounding box center [466, 663] width 0 height 3
click at [324, 623] on video at bounding box center [603, 339] width 1207 height 679
click at [327, 623] on span at bounding box center [280, 645] width 560 height 3
drag, startPoint x: 345, startPoint y: 631, endPoint x: 353, endPoint y: 612, distance: 20.4
click at [351, 616] on video at bounding box center [603, 339] width 1207 height 679
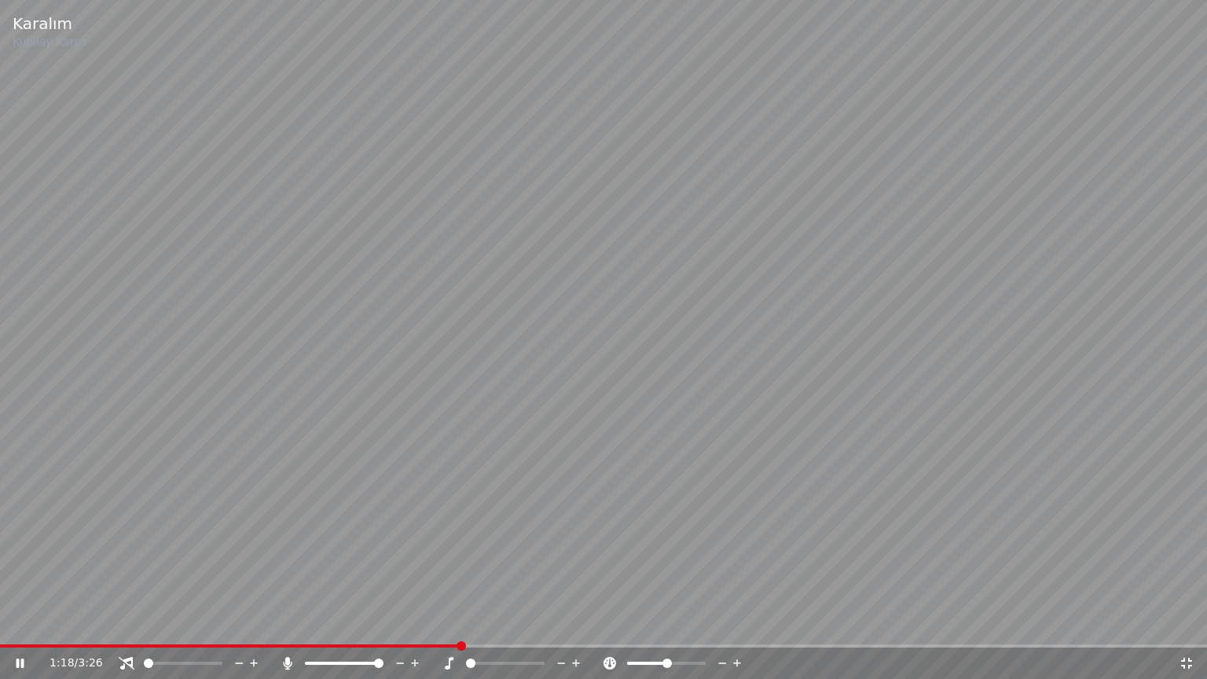
click at [577, 623] on icon at bounding box center [576, 663] width 15 height 16
click at [576, 623] on icon at bounding box center [576, 663] width 8 height 8
click at [472, 623] on span at bounding box center [236, 645] width 473 height 3
click at [429, 623] on span at bounding box center [216, 645] width 432 height 3
drag, startPoint x: 510, startPoint y: 660, endPoint x: 499, endPoint y: 666, distance: 12.7
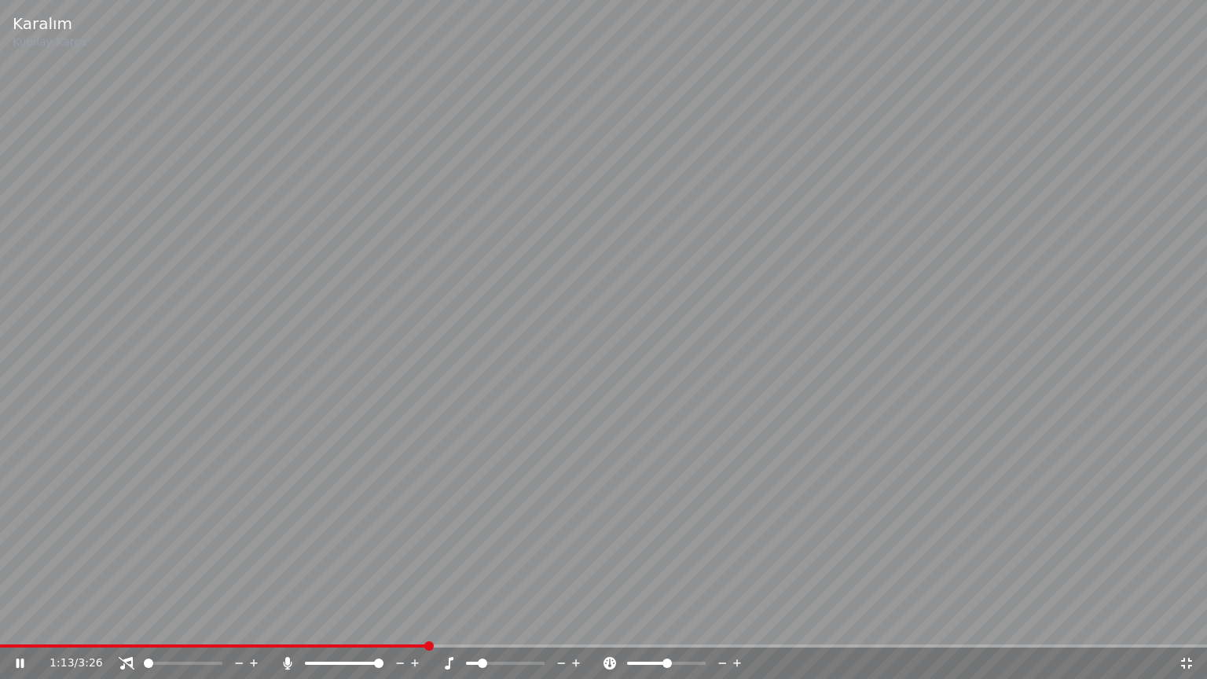
click at [503, 623] on div at bounding box center [519, 663] width 126 height 16
click at [506, 623] on span at bounding box center [505, 663] width 79 height 3
click at [409, 623] on div "Karalım [PERSON_NAME] 1:14 / 3:26" at bounding box center [603, 339] width 1207 height 679
click at [415, 623] on div "1:14 / 3:26" at bounding box center [603, 662] width 1207 height 31
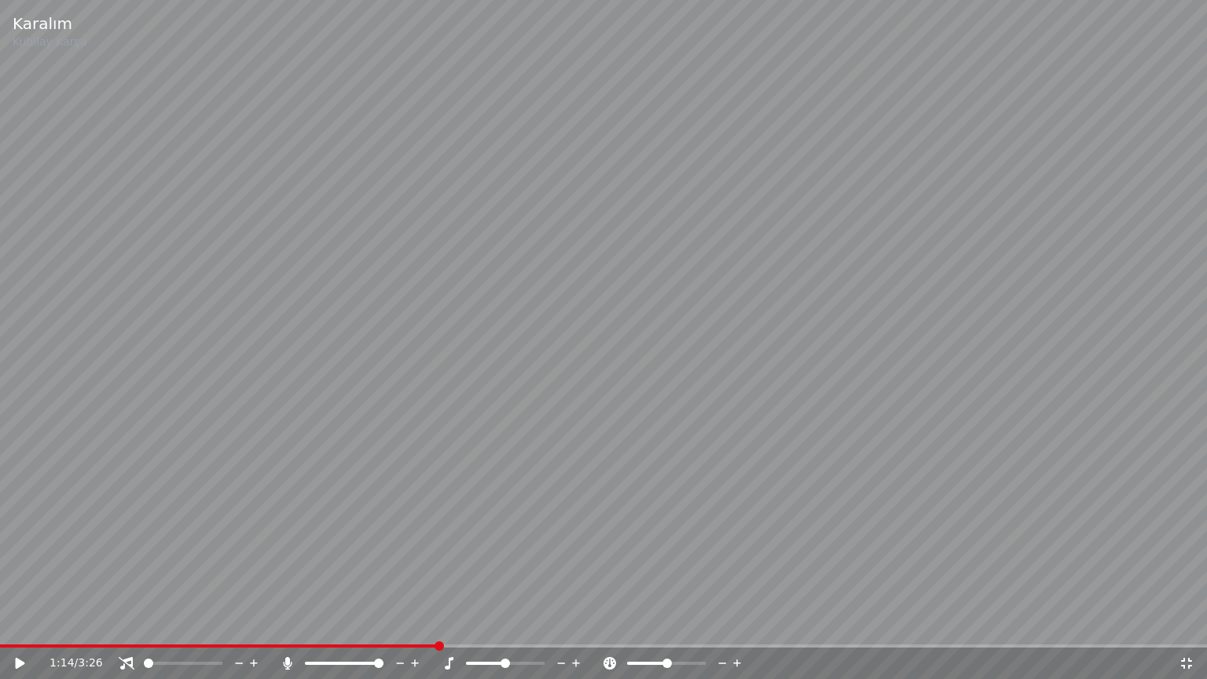
click at [415, 623] on span at bounding box center [219, 645] width 438 height 3
click at [439, 620] on video at bounding box center [603, 339] width 1207 height 679
click at [393, 623] on span at bounding box center [211, 645] width 423 height 3
click at [377, 623] on span at bounding box center [189, 645] width 379 height 3
click at [370, 623] on span at bounding box center [187, 645] width 374 height 3
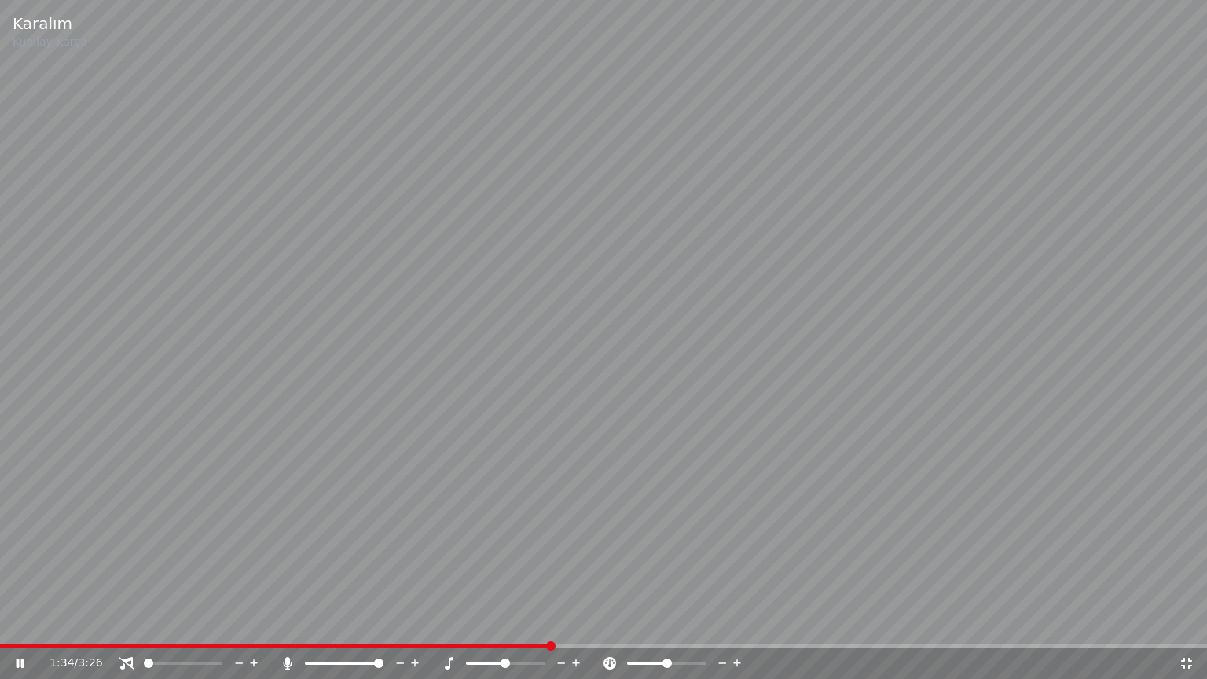
click at [906, 623] on span at bounding box center [603, 645] width 1207 height 3
drag, startPoint x: 493, startPoint y: 665, endPoint x: 478, endPoint y: 667, distance: 15.8
click at [478, 623] on div at bounding box center [519, 663] width 126 height 16
click at [489, 623] on span at bounding box center [479, 663] width 26 height 3
click at [482, 623] on span at bounding box center [479, 663] width 26 height 3
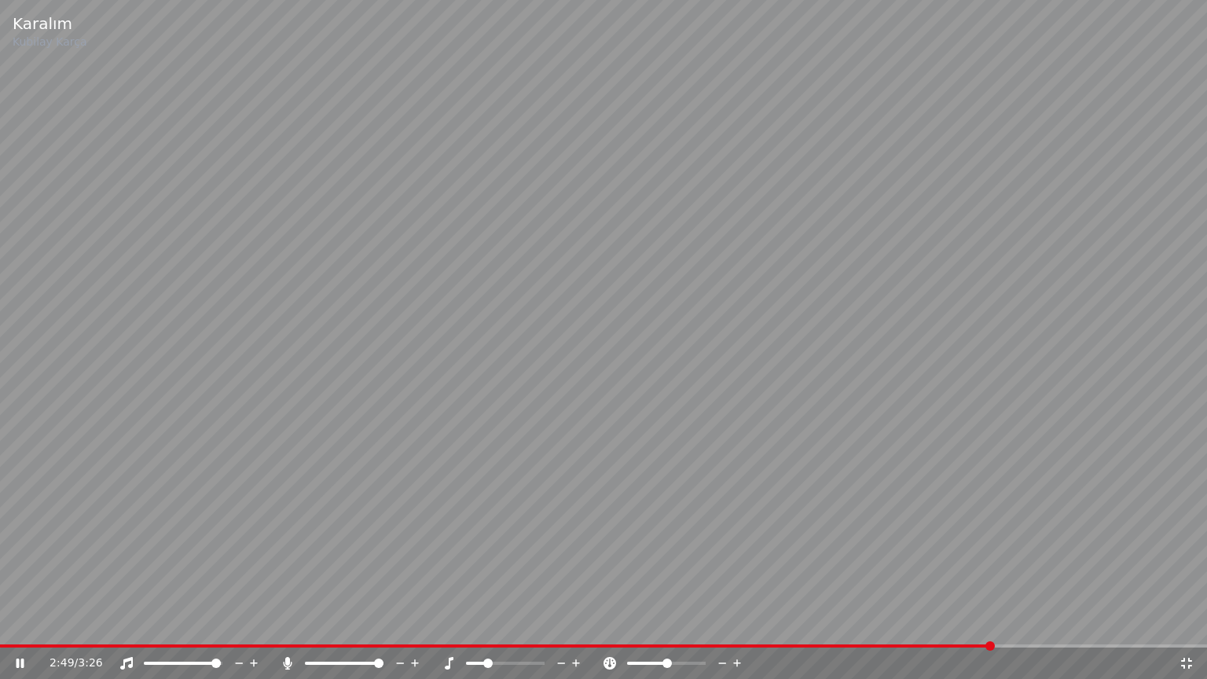
click at [211, 623] on span at bounding box center [215, 662] width 9 height 9
click at [723, 623] on icon at bounding box center [722, 663] width 15 height 16
click at [735, 623] on icon at bounding box center [737, 663] width 15 height 16
click at [533, 623] on span at bounding box center [505, 663] width 79 height 3
click at [856, 623] on span at bounding box center [539, 645] width 1079 height 3
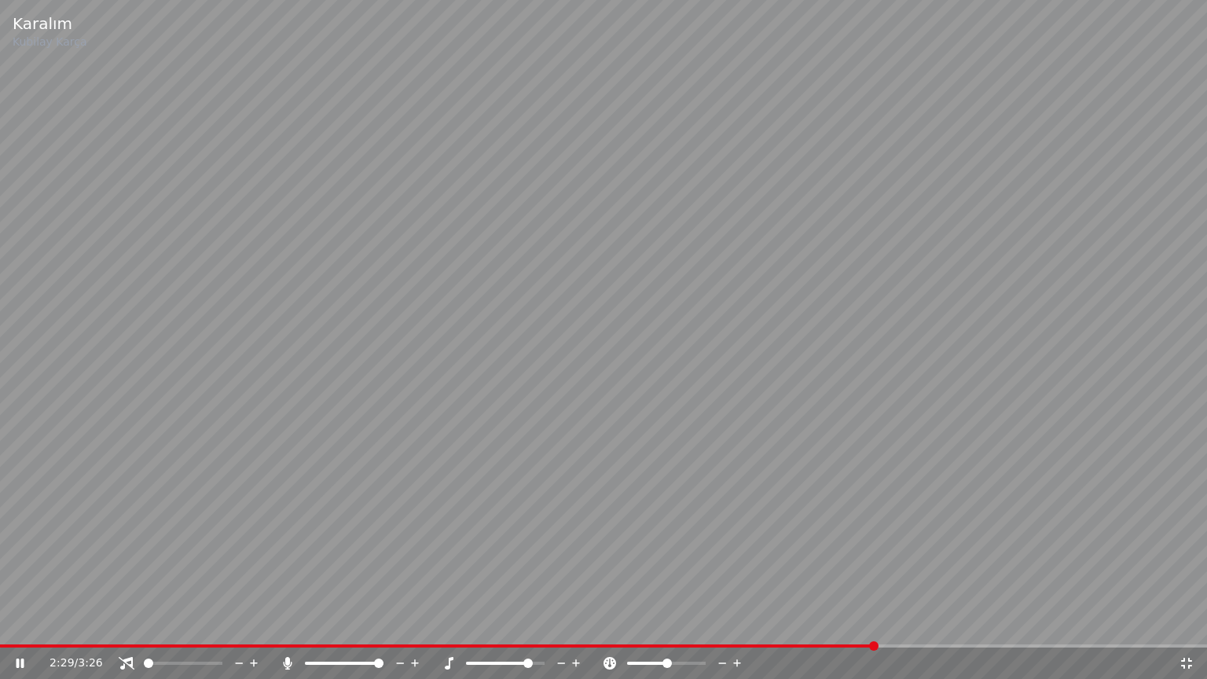
click at [1188, 623] on icon at bounding box center [1186, 663] width 16 height 13
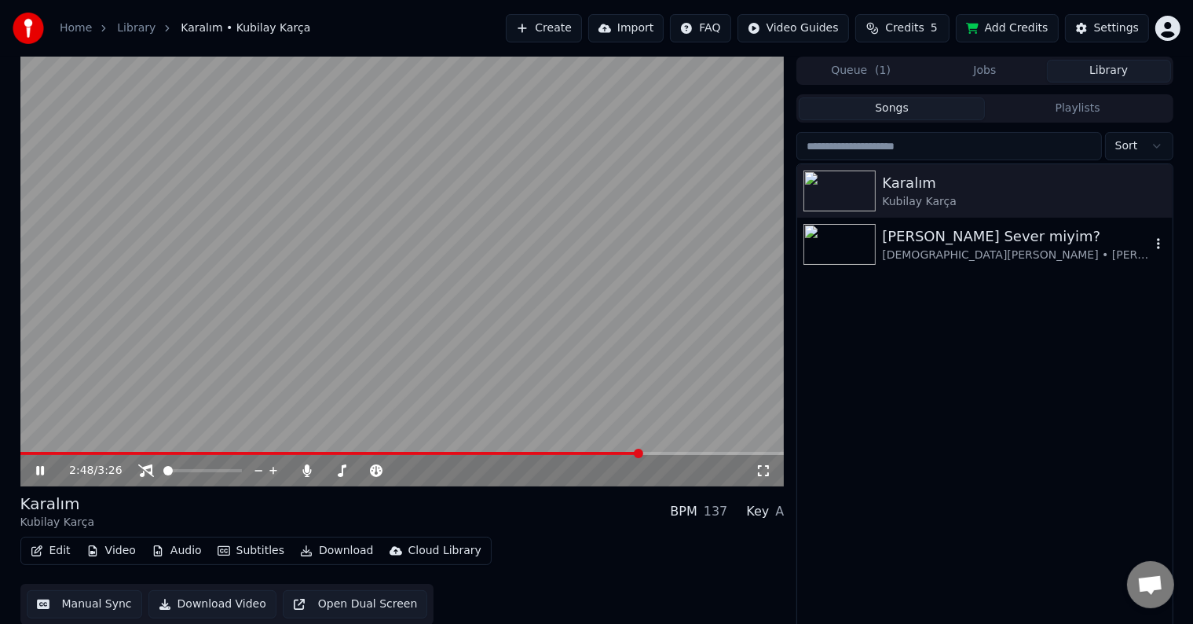
click at [845, 236] on img at bounding box center [840, 244] width 72 height 41
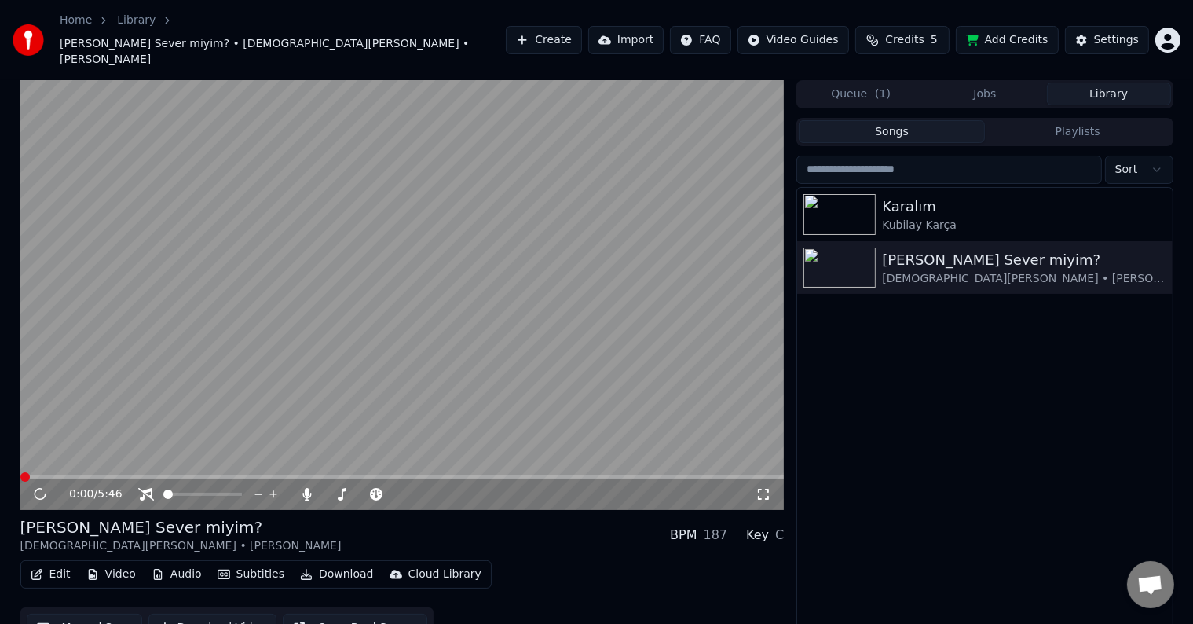
drag, startPoint x: 197, startPoint y: 446, endPoint x: 205, endPoint y: 449, distance: 8.5
click at [205, 449] on video at bounding box center [402, 295] width 764 height 430
click at [207, 453] on div "0:00 / 5:46" at bounding box center [402, 295] width 764 height 430
click at [209, 475] on span at bounding box center [402, 476] width 764 height 3
click at [185, 475] on span at bounding box center [103, 476] width 167 height 3
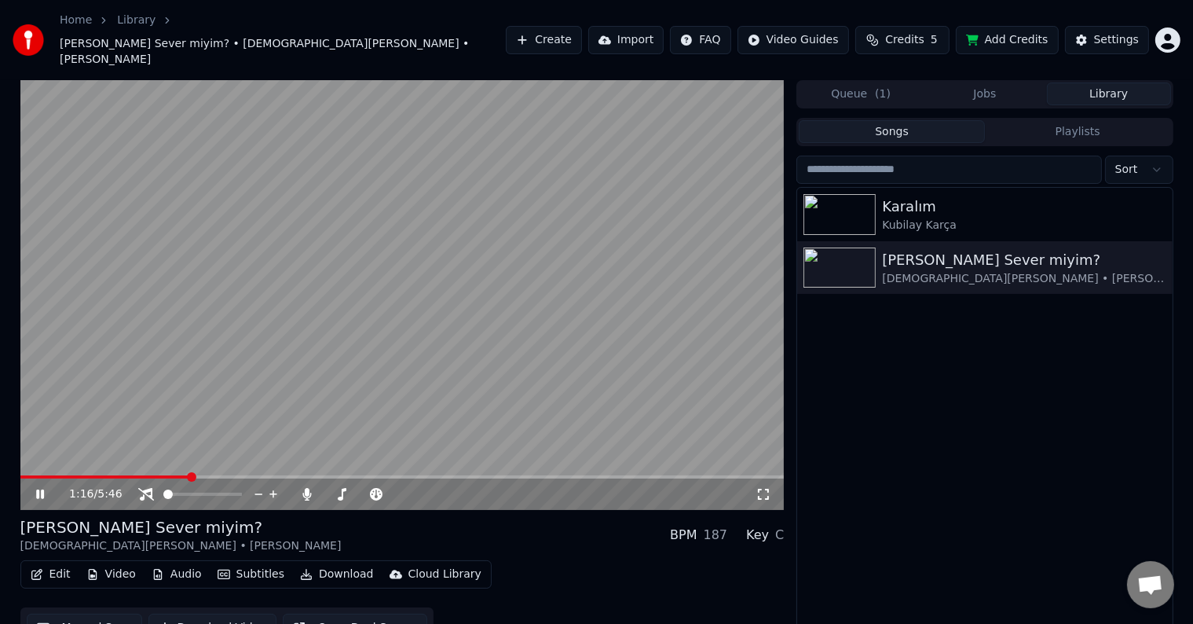
click at [766, 488] on icon at bounding box center [764, 494] width 16 height 13
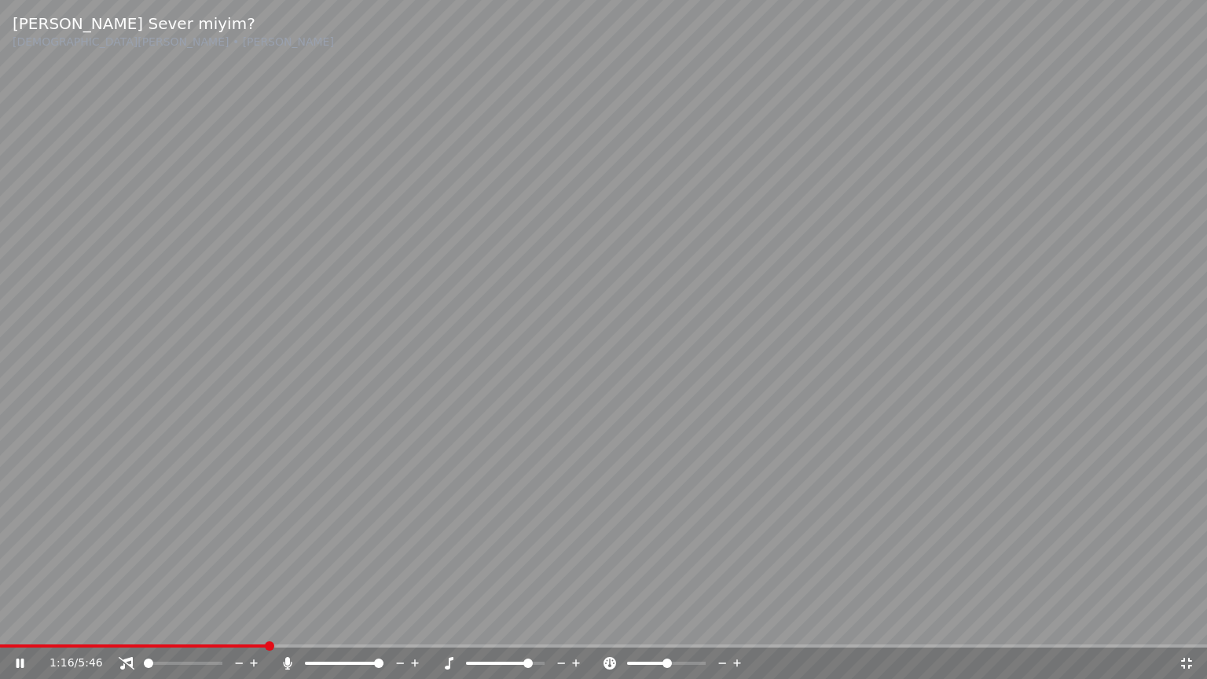
click at [580, 623] on icon at bounding box center [576, 663] width 15 height 16
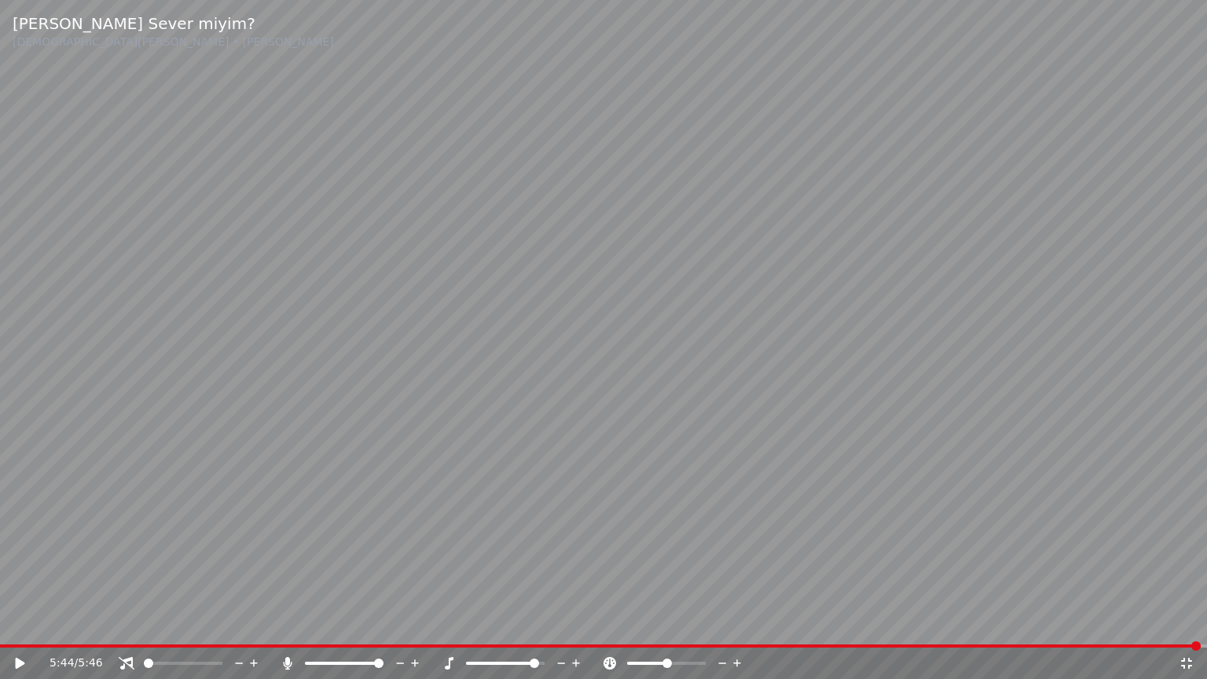
click at [248, 623] on video at bounding box center [603, 339] width 1207 height 679
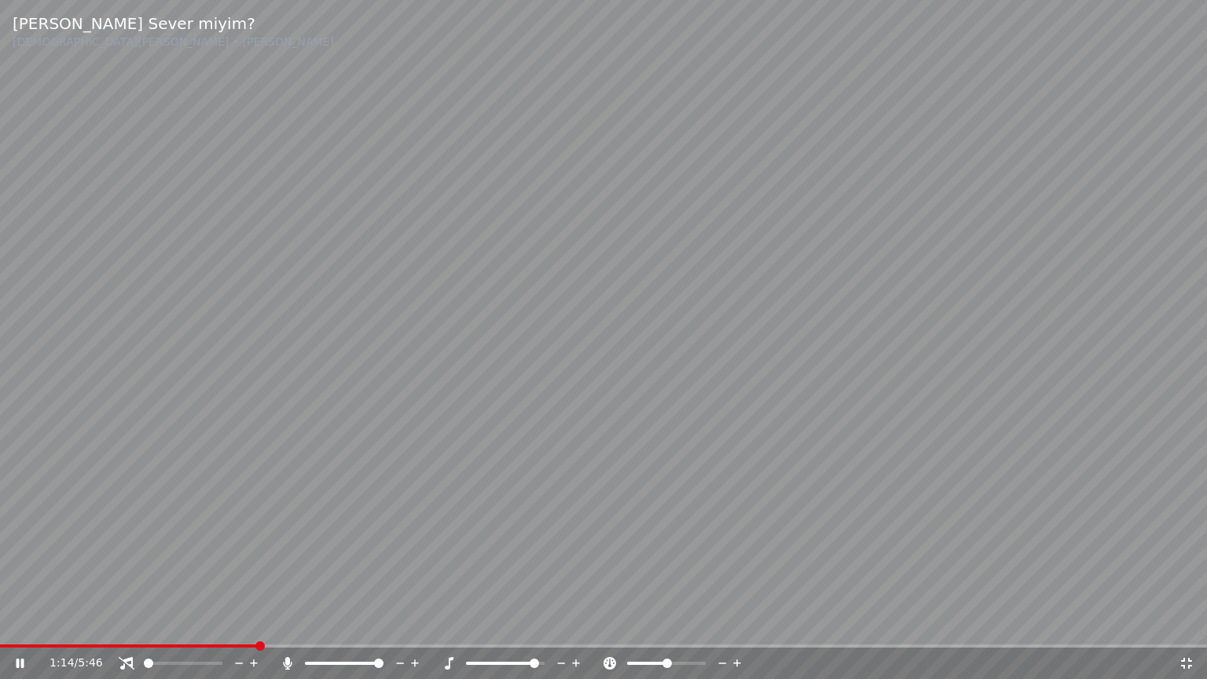
click at [258, 623] on span at bounding box center [603, 645] width 1207 height 3
click at [576, 623] on icon at bounding box center [576, 663] width 8 height 8
click at [575, 623] on icon at bounding box center [576, 663] width 8 height 8
click at [466, 623] on span at bounding box center [466, 663] width 0 height 3
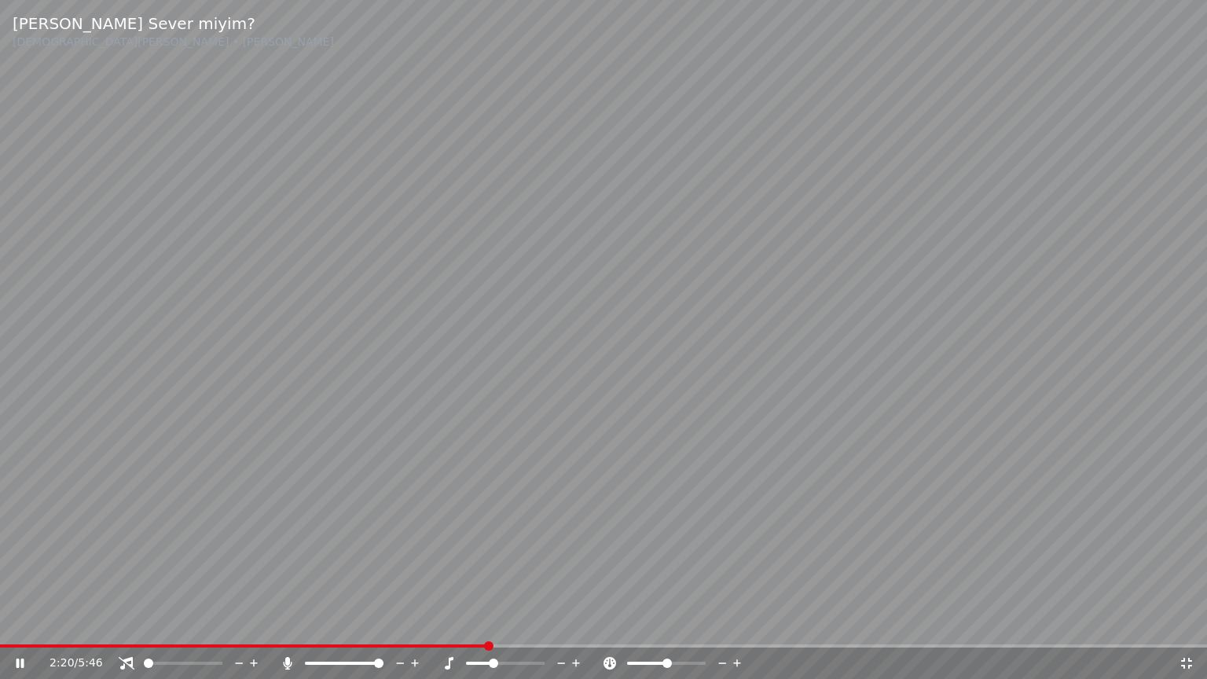
click at [489, 623] on span at bounding box center [493, 662] width 9 height 9
click at [685, 459] on video at bounding box center [603, 339] width 1207 height 679
drag, startPoint x: 578, startPoint y: 550, endPoint x: 585, endPoint y: 542, distance: 10.1
click at [584, 543] on video at bounding box center [603, 339] width 1207 height 679
click at [471, 623] on span at bounding box center [475, 662] width 9 height 9
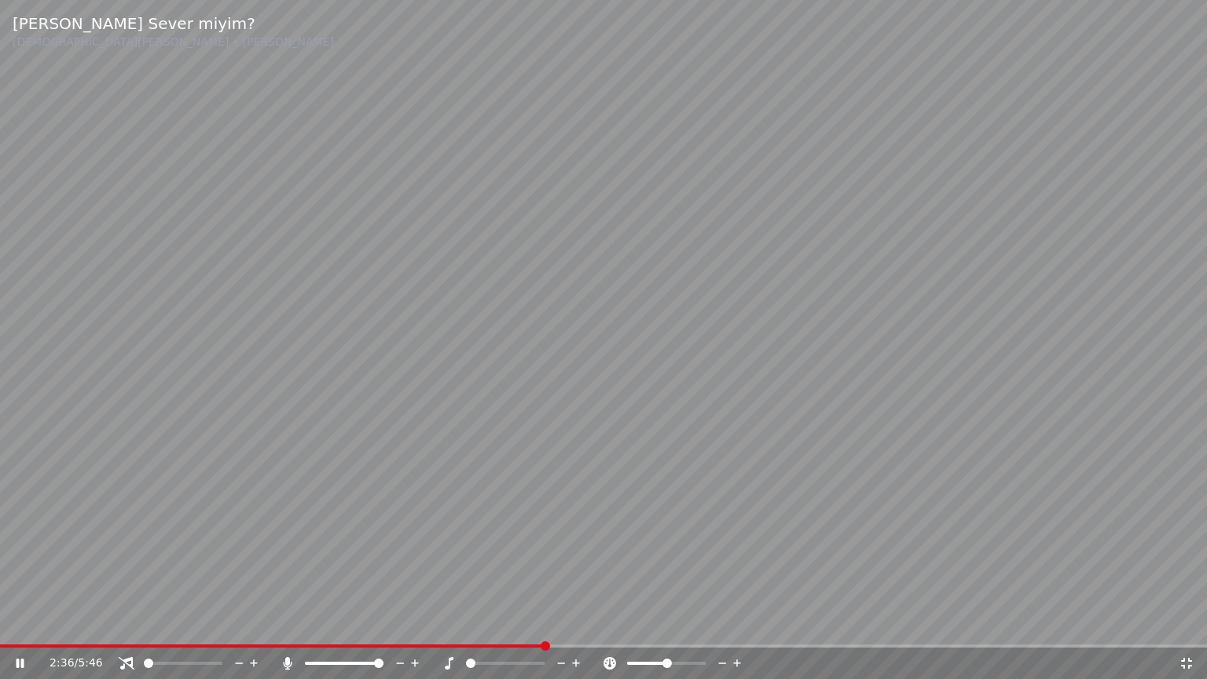
click at [574, 486] on video at bounding box center [603, 339] width 1207 height 679
click at [742, 420] on video at bounding box center [603, 339] width 1207 height 679
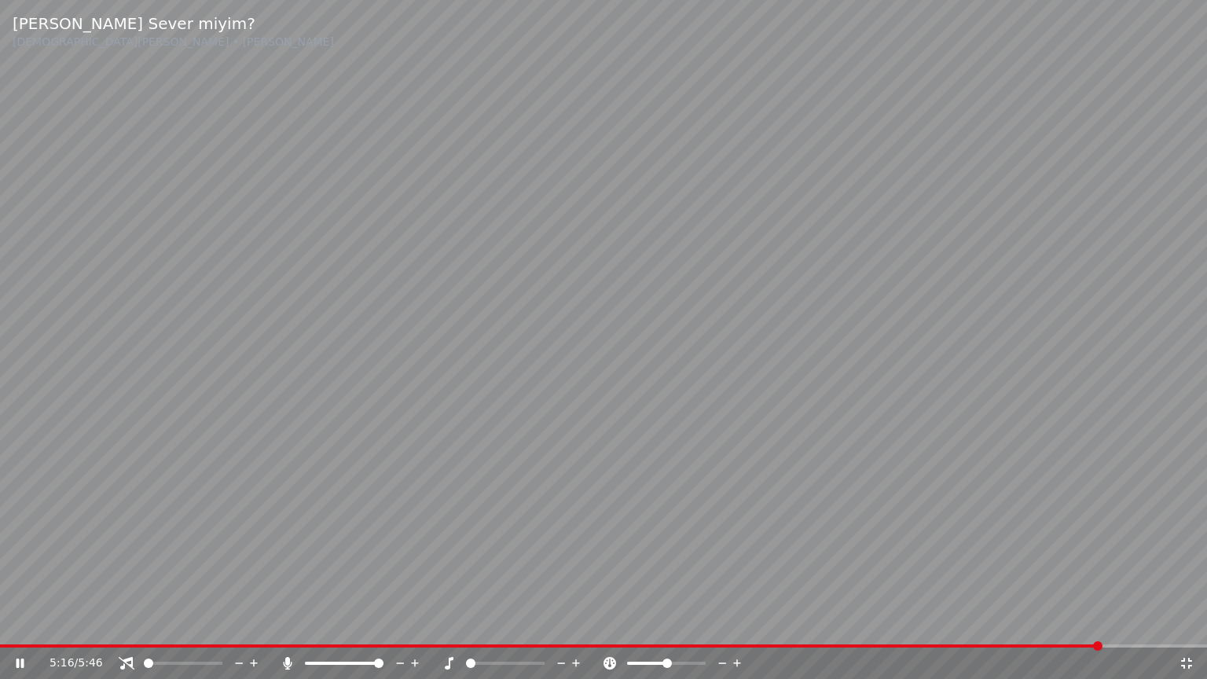
click at [1183, 623] on div "5:16 / 5:46" at bounding box center [603, 663] width 1194 height 16
click at [1183, 623] on icon at bounding box center [1186, 663] width 11 height 11
